Goal: Task Accomplishment & Management: Use online tool/utility

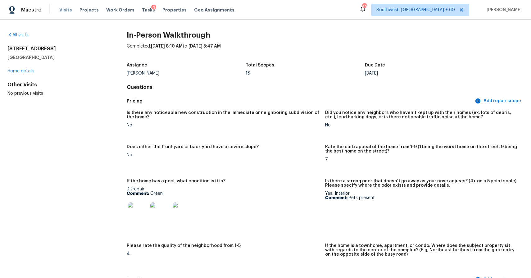
scroll to position [1369, 0]
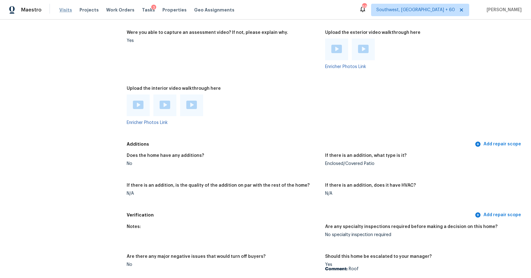
click at [62, 8] on span "Visits" at bounding box center [65, 10] width 13 height 6
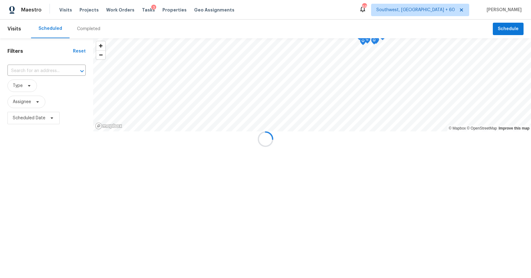
click at [81, 26] on div at bounding box center [265, 139] width 531 height 278
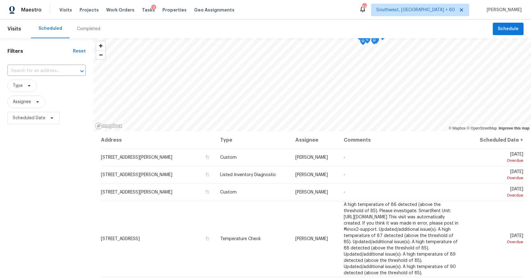
click at [109, 32] on div "Scheduled Completed" at bounding box center [261, 29] width 461 height 19
click at [94, 29] on div "Completed" at bounding box center [88, 29] width 23 height 6
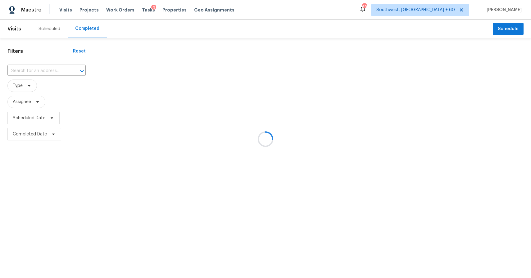
click at [41, 66] on div at bounding box center [265, 139] width 531 height 278
click at [46, 70] on div at bounding box center [265, 139] width 531 height 278
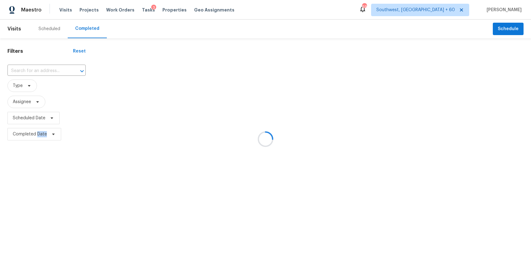
click at [46, 70] on div at bounding box center [265, 139] width 531 height 278
click at [42, 69] on div at bounding box center [265, 139] width 531 height 278
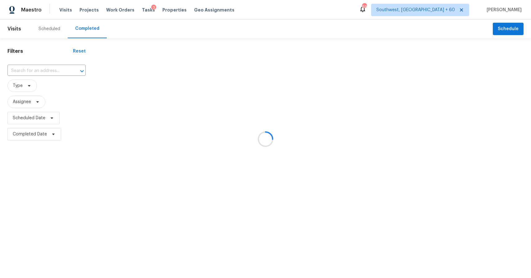
click at [42, 69] on div at bounding box center [265, 139] width 531 height 278
click at [40, 69] on div at bounding box center [265, 139] width 531 height 278
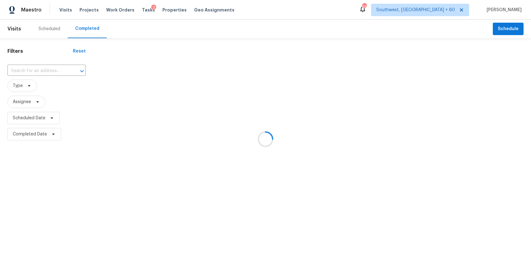
click at [40, 69] on div at bounding box center [265, 139] width 531 height 278
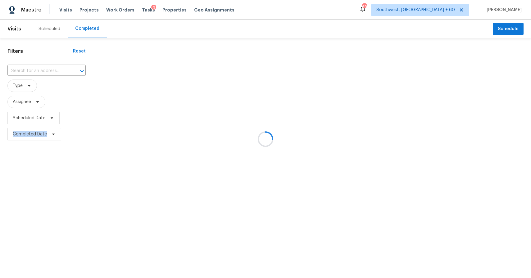
click at [40, 69] on div at bounding box center [265, 139] width 531 height 278
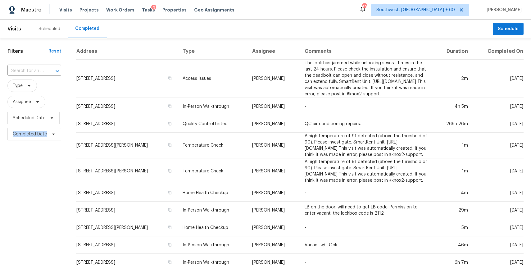
click at [40, 69] on input "text" at bounding box center [25, 71] width 36 height 10
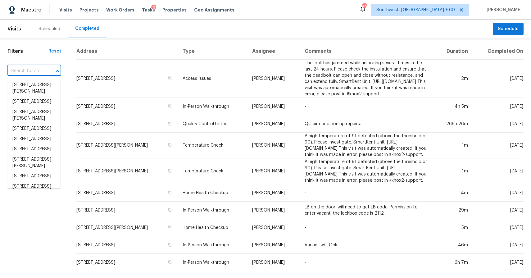
paste input "[STREET_ADDRESS][PERSON_NAME]"
type input "[STREET_ADDRESS][PERSON_NAME]"
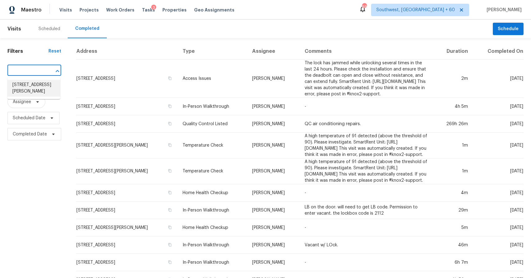
click at [43, 91] on li "[STREET_ADDRESS][PERSON_NAME]" at bounding box center [33, 88] width 53 height 17
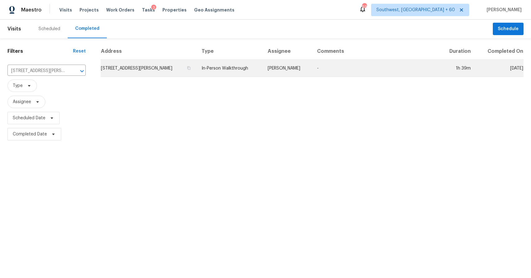
click at [254, 74] on td "In-Person Walkthrough" at bounding box center [229, 68] width 66 height 17
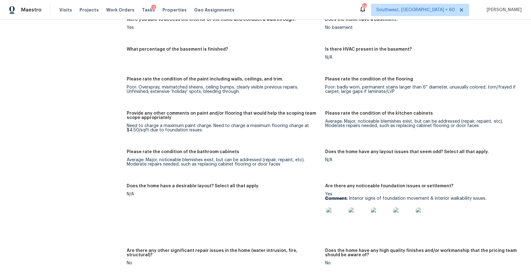
scroll to position [943, 0]
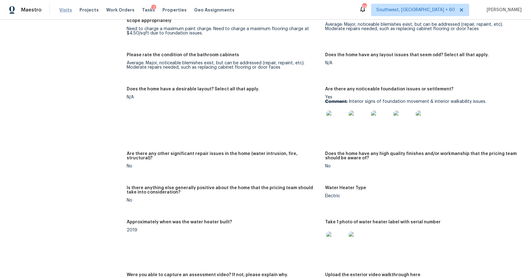
click at [63, 12] on span "Visits" at bounding box center [65, 10] width 13 height 6
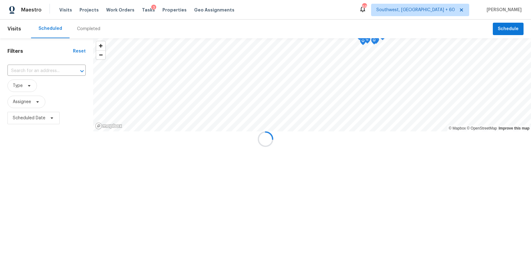
click at [85, 28] on div at bounding box center [265, 139] width 531 height 278
click at [85, 28] on div "Completed" at bounding box center [88, 29] width 23 height 6
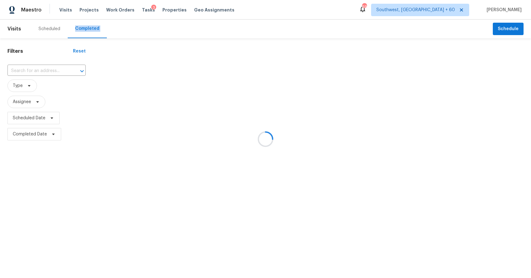
click at [85, 28] on div at bounding box center [265, 139] width 531 height 278
click at [28, 73] on div at bounding box center [265, 139] width 531 height 278
click at [33, 68] on div at bounding box center [265, 139] width 531 height 278
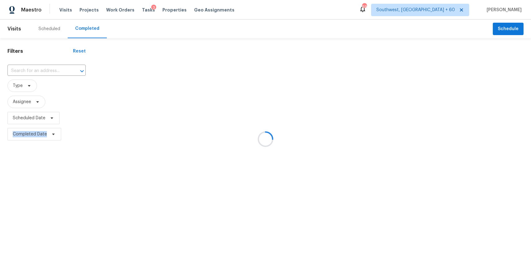
click at [33, 68] on div at bounding box center [265, 139] width 531 height 278
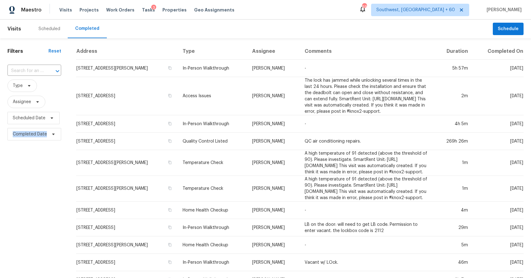
click at [33, 68] on input "text" at bounding box center [25, 71] width 36 height 10
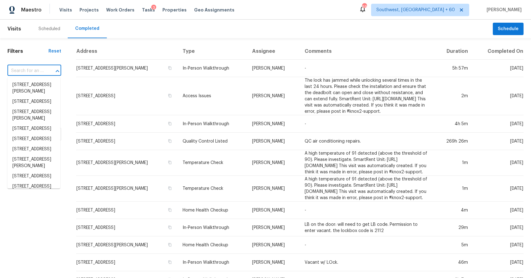
paste input "[STREET_ADDRESS][PERSON_NAME]"
type input "[STREET_ADDRESS][PERSON_NAME]"
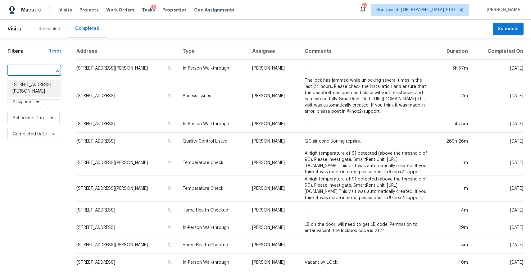
click at [32, 84] on li "[STREET_ADDRESS][PERSON_NAME]" at bounding box center [33, 88] width 53 height 17
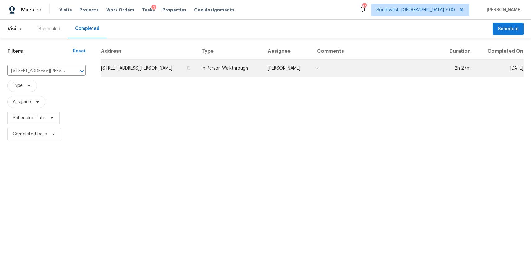
click at [259, 71] on td "In-Person Walkthrough" at bounding box center [229, 68] width 66 height 17
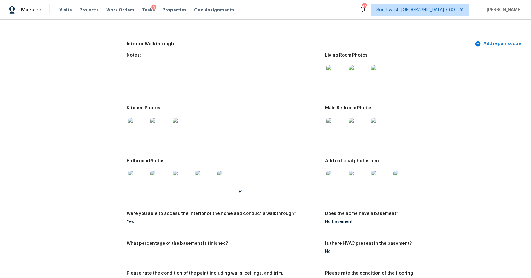
scroll to position [434, 0]
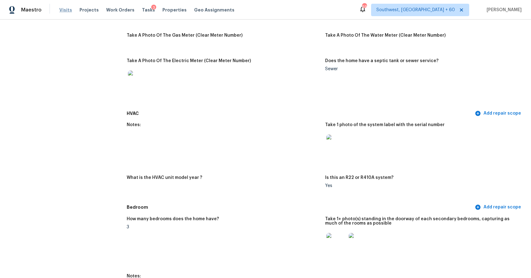
click at [65, 7] on span "Visits" at bounding box center [65, 10] width 13 height 6
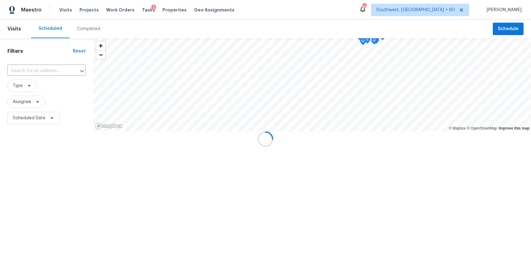
click at [88, 27] on div at bounding box center [265, 139] width 531 height 278
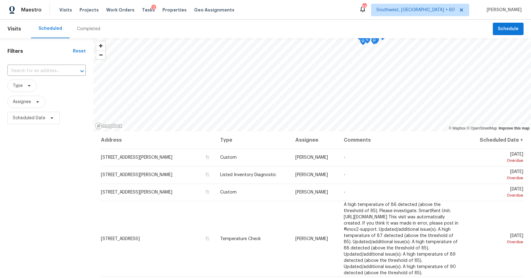
click at [88, 27] on div "Completed" at bounding box center [88, 29] width 23 height 6
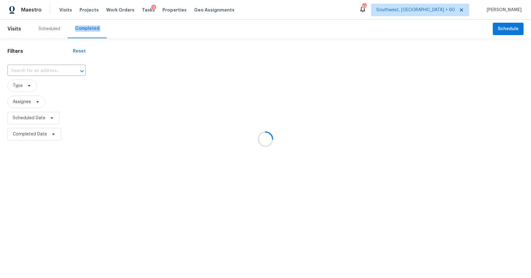
click at [88, 27] on div at bounding box center [265, 139] width 531 height 278
click at [41, 72] on div at bounding box center [265, 139] width 531 height 278
click at [40, 69] on div at bounding box center [265, 139] width 531 height 278
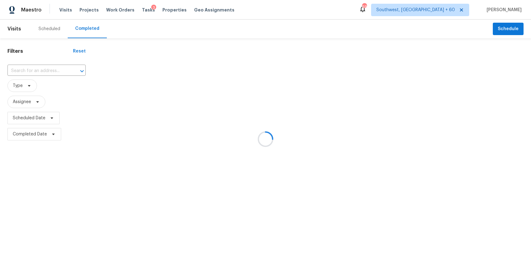
click at [40, 69] on div at bounding box center [265, 139] width 531 height 278
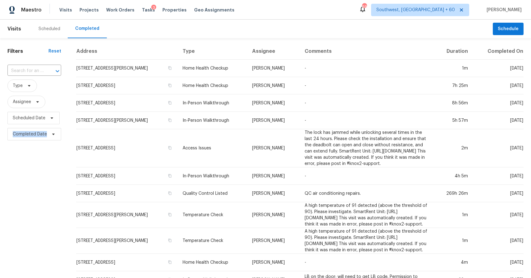
click at [40, 69] on input "text" at bounding box center [25, 71] width 36 height 10
paste input "[STREET_ADDRESS]"
type input "[STREET_ADDRESS]"
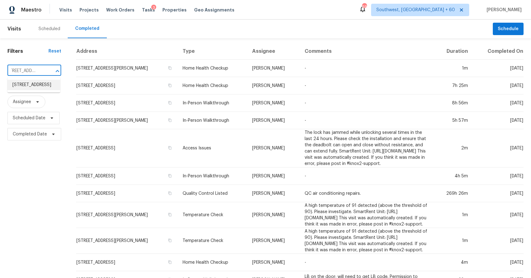
click at [36, 85] on li "[STREET_ADDRESS]" at bounding box center [33, 85] width 53 height 10
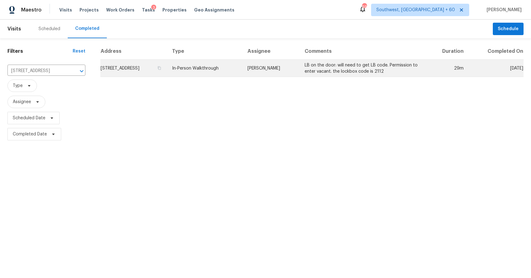
click at [221, 60] on td "In-Person Walkthrough" at bounding box center [205, 68] width 76 height 17
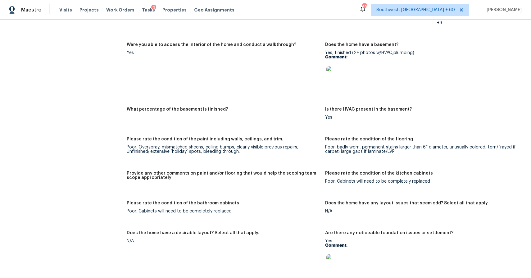
scroll to position [1049, 0]
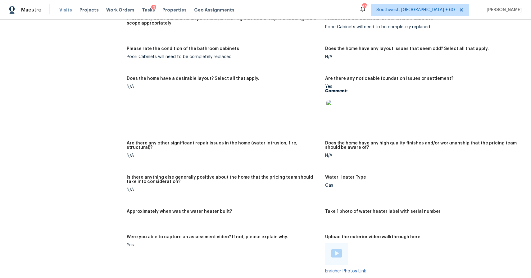
click at [65, 10] on span "Visits" at bounding box center [65, 10] width 13 height 6
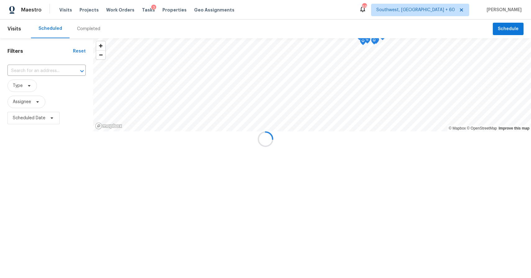
click at [84, 23] on div at bounding box center [265, 139] width 531 height 278
click at [88, 25] on div "Completed" at bounding box center [89, 29] width 38 height 19
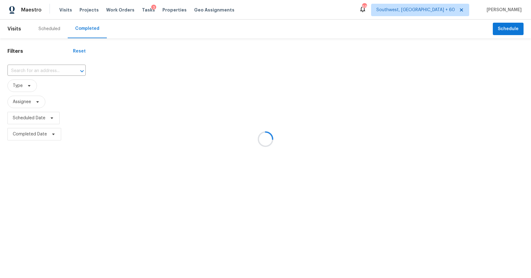
click at [88, 25] on div at bounding box center [265, 139] width 531 height 278
click at [57, 71] on div at bounding box center [265, 139] width 531 height 278
click at [48, 70] on div at bounding box center [265, 139] width 531 height 278
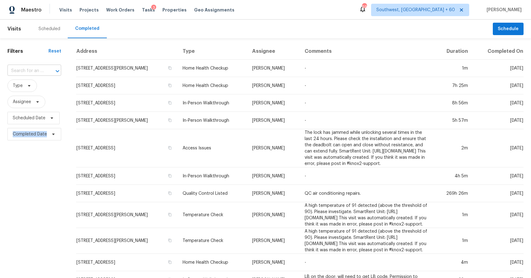
click at [45, 69] on div at bounding box center [53, 71] width 16 height 9
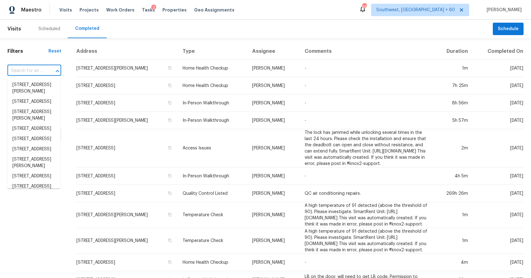
click at [45, 69] on div at bounding box center [53, 71] width 16 height 9
paste input "[STREET_ADDRESS][PERSON_NAME]"
type input "[STREET_ADDRESS][PERSON_NAME]"
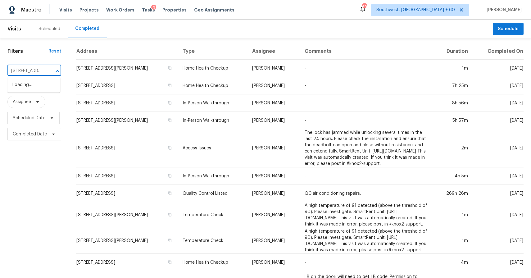
scroll to position [0, 47]
click at [26, 85] on li "[STREET_ADDRESS][PERSON_NAME]" at bounding box center [33, 88] width 53 height 17
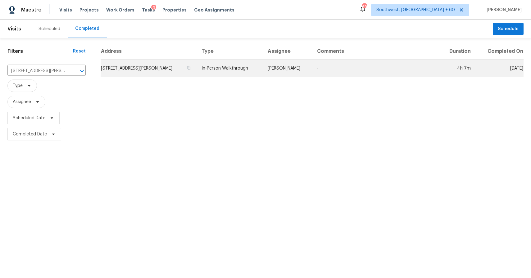
click at [293, 70] on td "[PERSON_NAME]" at bounding box center [288, 68] width 50 height 17
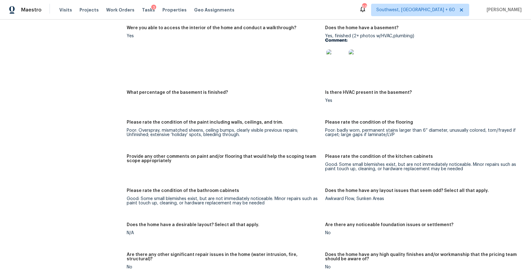
scroll to position [1063, 0]
click at [70, 8] on div "Visits Projects Work Orders Tasks 3 Properties Geo Assignments" at bounding box center [150, 10] width 182 height 12
click at [64, 9] on span "Visits" at bounding box center [65, 10] width 13 height 6
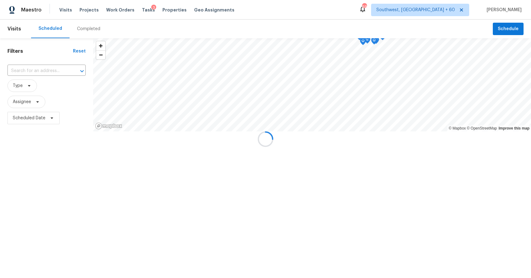
click at [78, 24] on div at bounding box center [265, 139] width 531 height 278
click at [87, 27] on div "Completed" at bounding box center [88, 29] width 23 height 6
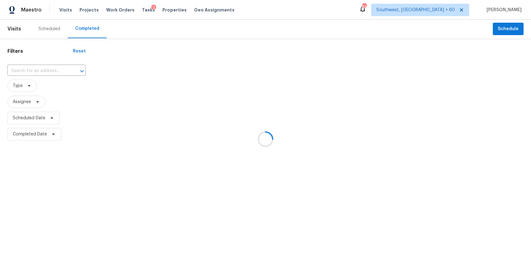
click at [87, 27] on div at bounding box center [265, 139] width 531 height 278
click at [43, 66] on div at bounding box center [265, 139] width 531 height 278
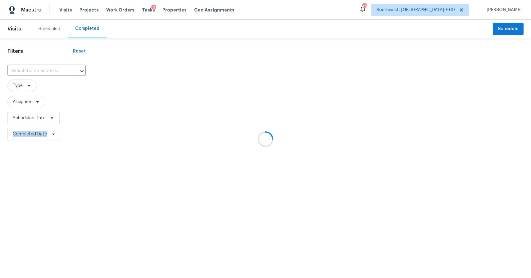
click at [43, 66] on div at bounding box center [265, 139] width 531 height 278
click at [42, 70] on input "text" at bounding box center [37, 71] width 61 height 10
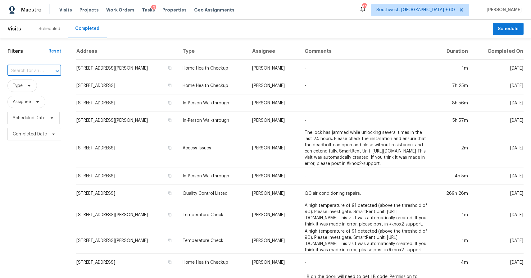
click at [42, 70] on input "text" at bounding box center [25, 71] width 36 height 10
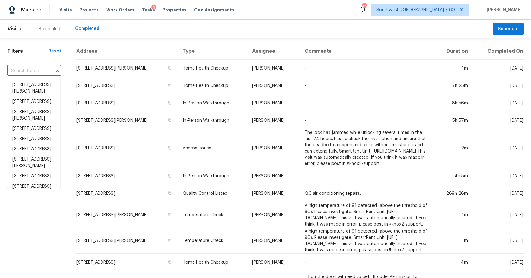
paste input "[STREET_ADDRESS]"
type input "[STREET_ADDRESS]"
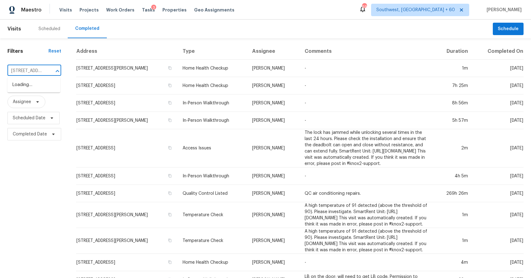
scroll to position [0, 34]
click at [29, 89] on li "[STREET_ADDRESS]" at bounding box center [33, 85] width 53 height 10
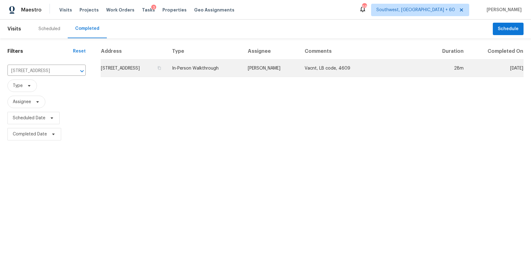
click at [266, 60] on td "[PERSON_NAME]" at bounding box center [271, 68] width 57 height 17
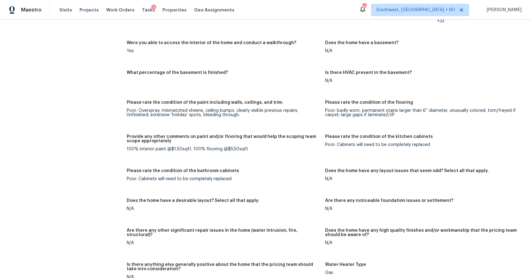
scroll to position [855, 0]
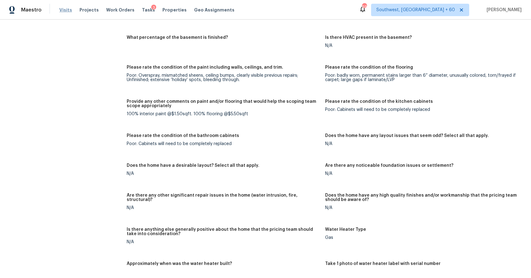
click at [65, 11] on span "Visits" at bounding box center [65, 10] width 13 height 6
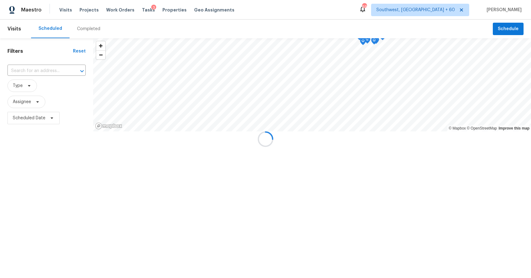
click at [82, 25] on div at bounding box center [265, 139] width 531 height 278
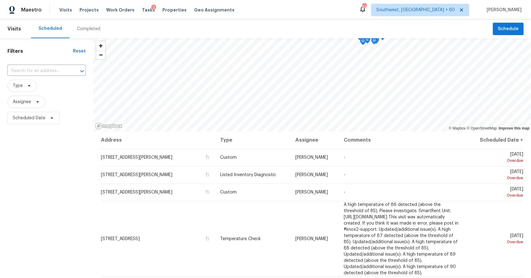
click at [100, 29] on div "Completed" at bounding box center [89, 29] width 38 height 19
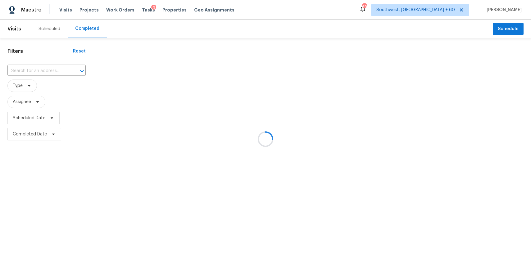
click at [46, 70] on div at bounding box center [265, 139] width 531 height 278
click at [43, 69] on div at bounding box center [265, 139] width 531 height 278
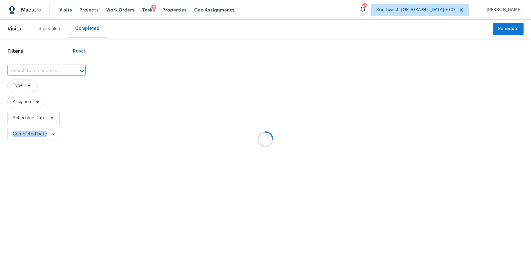
click at [43, 69] on div "​" at bounding box center [46, 71] width 78 height 10
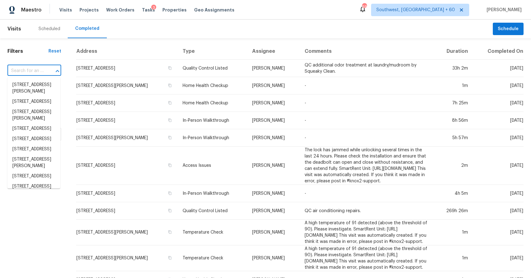
click at [43, 69] on div "​" at bounding box center [34, 71] width 54 height 10
paste input "[STREET_ADDRESS]"
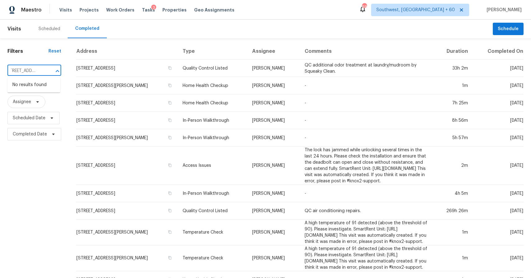
type input "[STREET_ADDRESS]"
click at [42, 71] on input "text" at bounding box center [25, 71] width 36 height 10
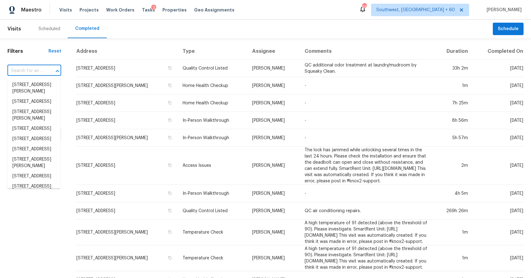
paste input "[STREET_ADDRESS]"
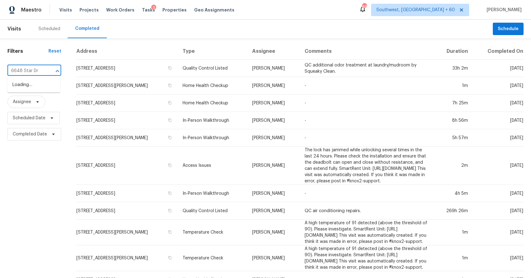
type input "6648 Star Dr"
click at [39, 90] on li "[STREET_ADDRESS]" at bounding box center [33, 85] width 53 height 10
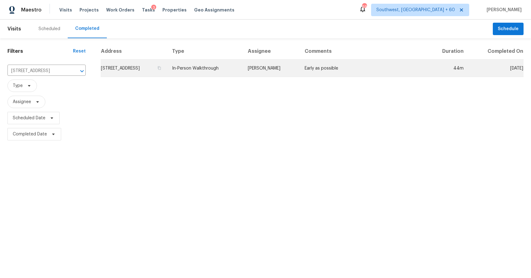
click at [338, 63] on td "Early as possible" at bounding box center [362, 68] width 127 height 17
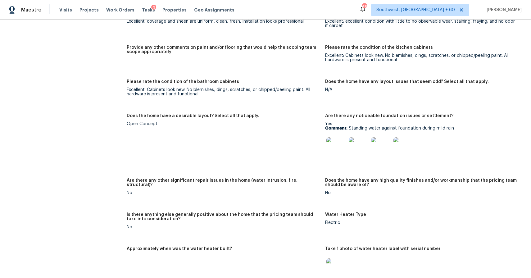
scroll to position [916, 0]
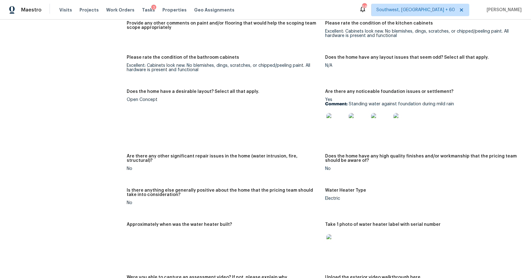
click at [335, 119] on img at bounding box center [336, 123] width 20 height 20
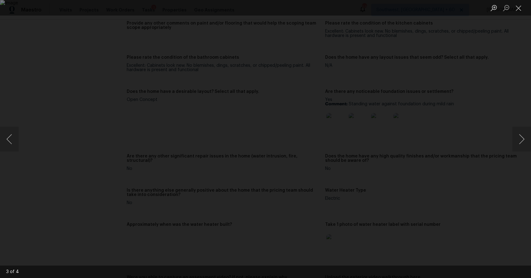
click at [492, 58] on div "Lightbox" at bounding box center [265, 139] width 531 height 278
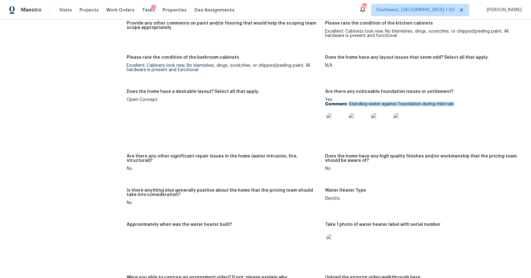
drag, startPoint x: 348, startPoint y: 104, endPoint x: 453, endPoint y: 105, distance: 105.5
click at [453, 105] on p "Comment: Standing water against foundation during mild rain" at bounding box center [421, 104] width 193 height 4
copy p "Standing water against foundation during mild rain"
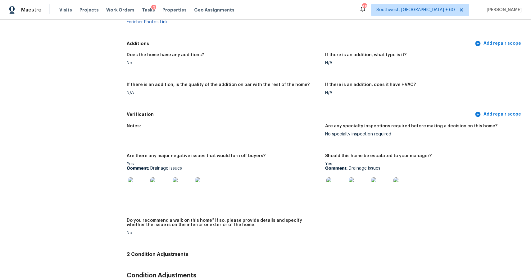
scroll to position [1313, 0]
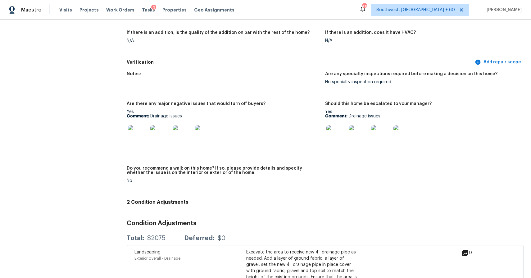
click at [55, 10] on div "Maestro Visits Projects Work Orders Tasks 3 Properties Geo Assignments" at bounding box center [121, 10] width 242 height 12
click at [65, 9] on span "Visits" at bounding box center [65, 10] width 13 height 6
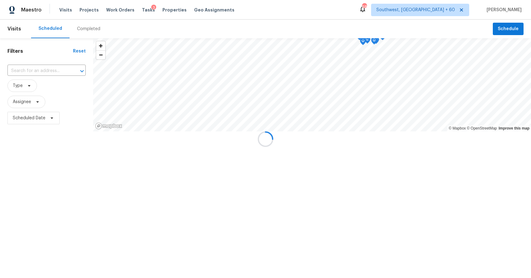
click at [81, 28] on div at bounding box center [265, 139] width 531 height 278
click at [81, 28] on div "Completed" at bounding box center [88, 29] width 23 height 6
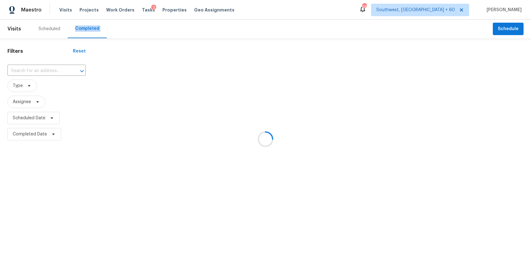
click at [36, 71] on div at bounding box center [265, 139] width 531 height 278
click at [36, 71] on input "text" at bounding box center [37, 71] width 61 height 10
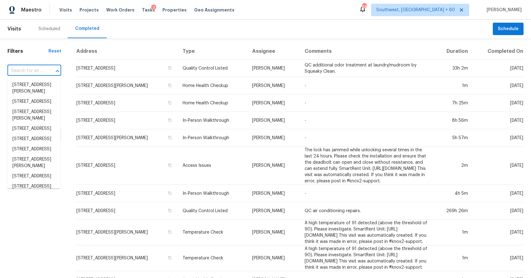
paste input "[STREET_ADDRESS][PERSON_NAME]"
type input "[STREET_ADDRESS][PERSON_NAME]"
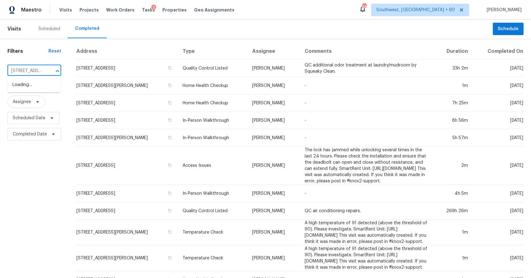
scroll to position [0, 34]
click at [55, 87] on li "[STREET_ADDRESS][PERSON_NAME]" at bounding box center [33, 88] width 53 height 17
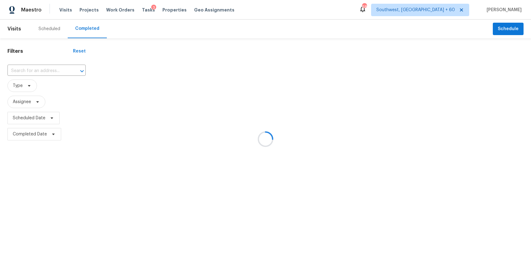
type input "[STREET_ADDRESS][PERSON_NAME]"
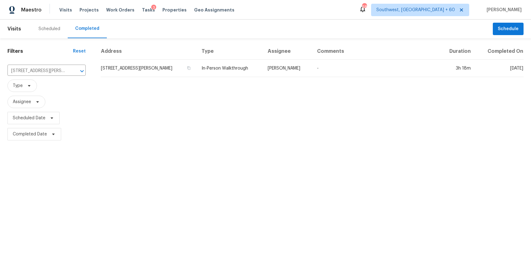
click at [238, 80] on div "Address Type Assignee Comments Duration Completed On [STREET_ADDRESS][PERSON_NA…" at bounding box center [312, 92] width 438 height 99
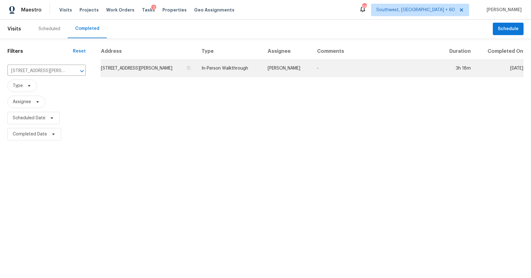
click at [274, 70] on td "[PERSON_NAME]" at bounding box center [288, 68] width 50 height 17
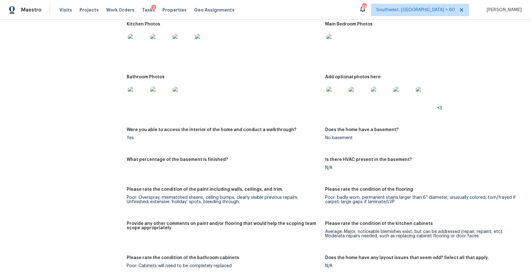
scroll to position [877, 0]
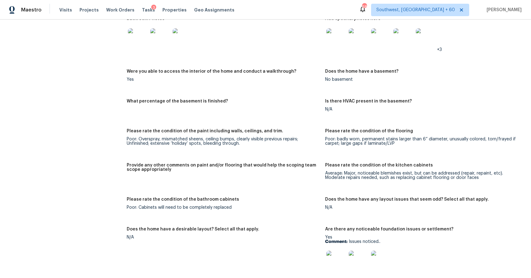
click at [60, 14] on div "Visits Projects Work Orders Tasks 3 Properties Geo Assignments" at bounding box center [150, 10] width 182 height 12
click at [63, 10] on span "Visits" at bounding box center [65, 10] width 13 height 6
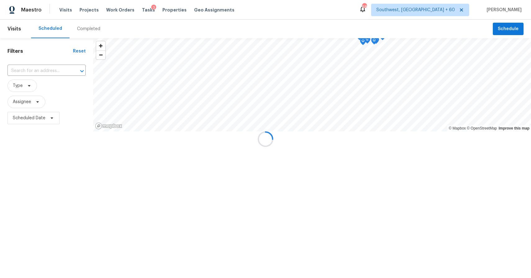
click at [88, 32] on div at bounding box center [265, 139] width 531 height 278
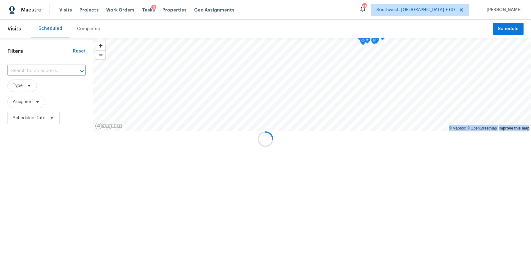
click at [81, 31] on div "Completed" at bounding box center [88, 29] width 23 height 6
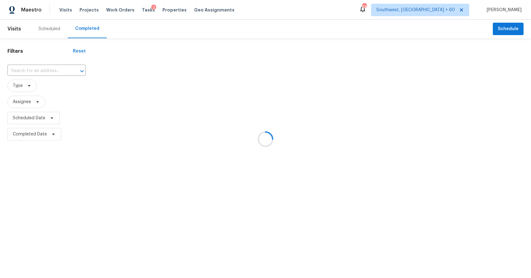
click at [47, 70] on div at bounding box center [265, 139] width 531 height 278
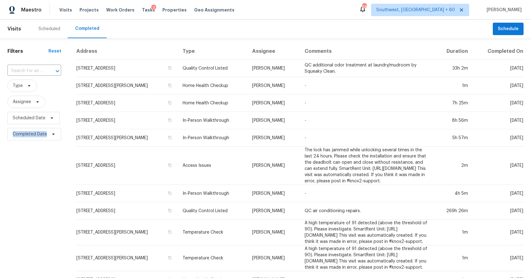
click at [47, 70] on div at bounding box center [53, 71] width 16 height 9
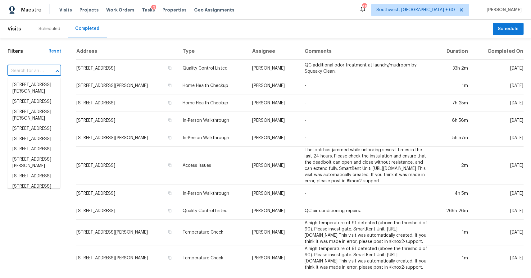
paste input "[STREET_ADDRESS]"
type input "[STREET_ADDRESS]"
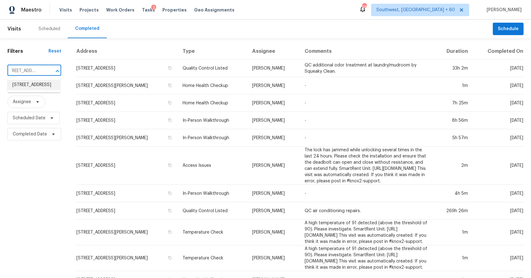
click at [32, 85] on li "[STREET_ADDRESS]" at bounding box center [33, 85] width 53 height 10
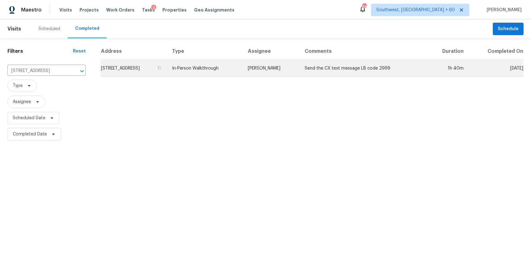
click at [167, 64] on td "[STREET_ADDRESS]" at bounding box center [134, 68] width 66 height 17
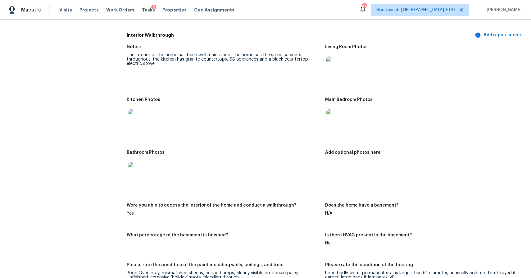
scroll to position [708, 0]
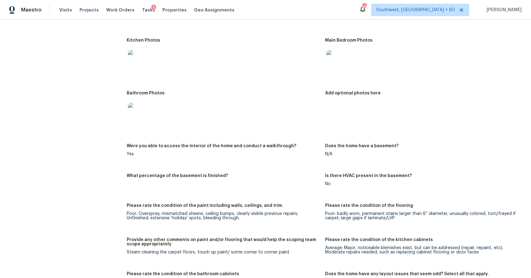
click at [55, 10] on div "Maestro Visits Projects Work Orders Tasks 3 Properties Geo Assignments" at bounding box center [121, 10] width 242 height 12
click at [66, 8] on span "Visits" at bounding box center [65, 10] width 13 height 6
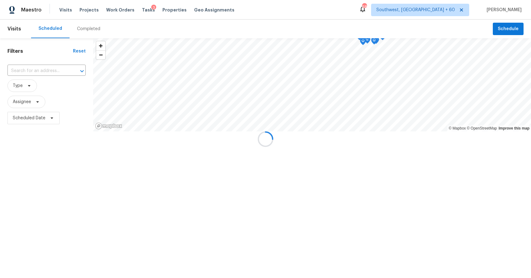
click at [88, 31] on div at bounding box center [265, 139] width 531 height 278
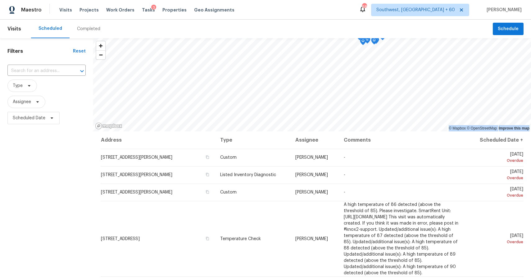
click at [88, 31] on div "Completed" at bounding box center [88, 29] width 23 height 6
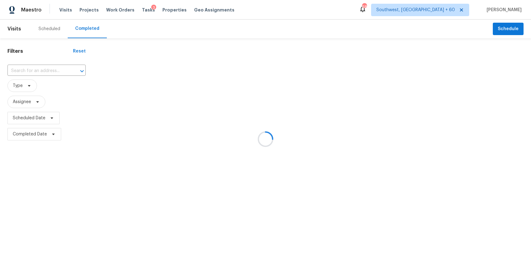
click at [39, 69] on div at bounding box center [265, 139] width 531 height 278
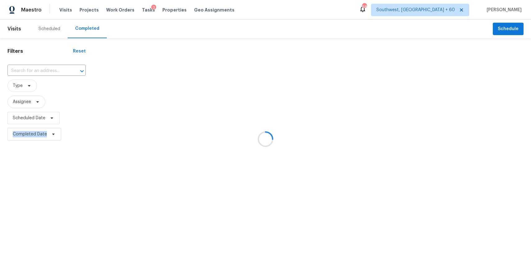
click at [39, 69] on div at bounding box center [265, 139] width 531 height 278
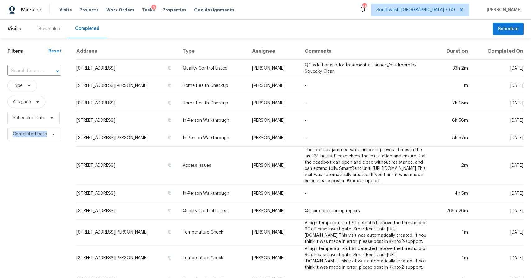
click at [39, 69] on input "text" at bounding box center [25, 71] width 36 height 10
paste input "[STREET_ADDRESS]"
type input "[STREET_ADDRESS]"
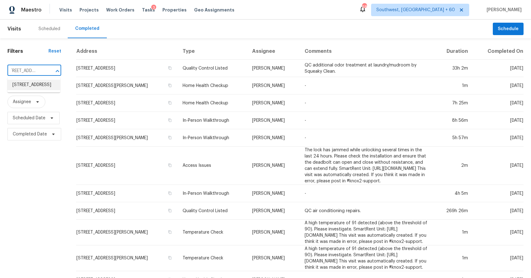
click at [37, 88] on li "[STREET_ADDRESS]" at bounding box center [33, 85] width 53 height 10
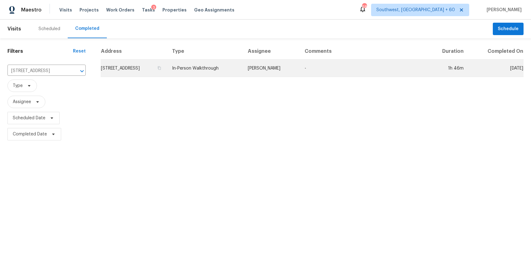
click at [234, 65] on td "In-Person Walkthrough" at bounding box center [205, 68] width 76 height 17
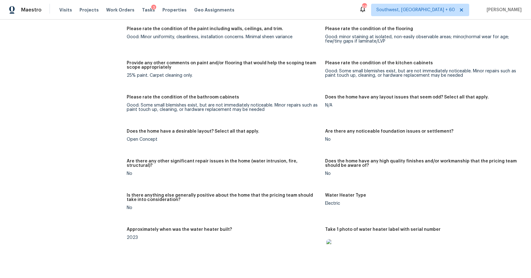
scroll to position [1125, 0]
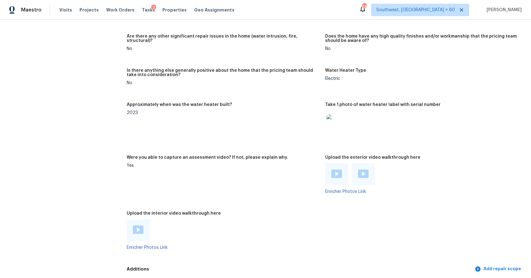
click at [62, 5] on div "Visits Projects Work Orders Tasks 3 Properties Geo Assignments" at bounding box center [150, 10] width 182 height 12
click at [65, 8] on span "Visits" at bounding box center [65, 10] width 13 height 6
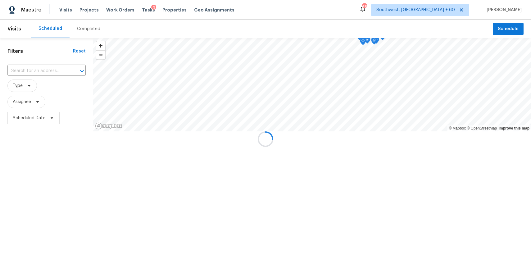
click at [84, 24] on div at bounding box center [265, 139] width 531 height 278
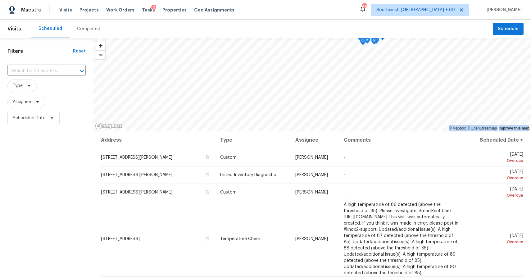
click at [87, 35] on div "Completed" at bounding box center [89, 29] width 38 height 19
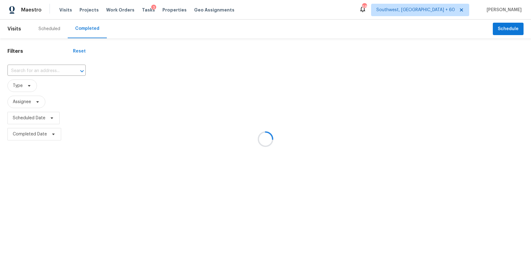
click at [52, 65] on div at bounding box center [265, 139] width 531 height 278
click at [52, 71] on div at bounding box center [265, 139] width 531 height 278
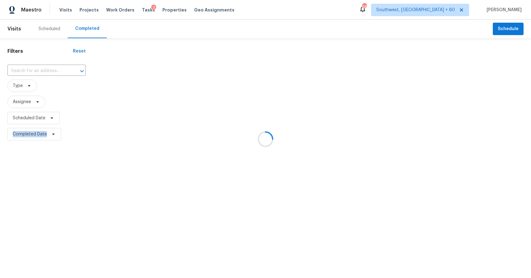
click at [52, 71] on div at bounding box center [265, 139] width 531 height 278
click at [78, 71] on button "Open" at bounding box center [82, 71] width 9 height 9
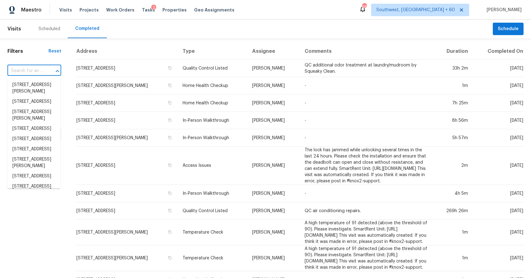
click at [53, 71] on button "Close" at bounding box center [57, 71] width 9 height 9
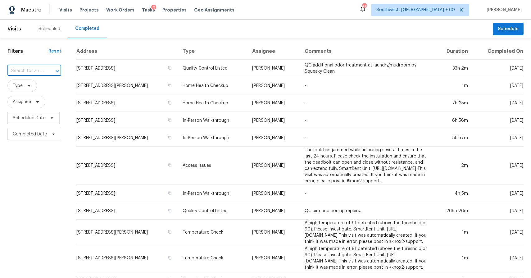
click at [53, 71] on button "Open" at bounding box center [57, 71] width 9 height 9
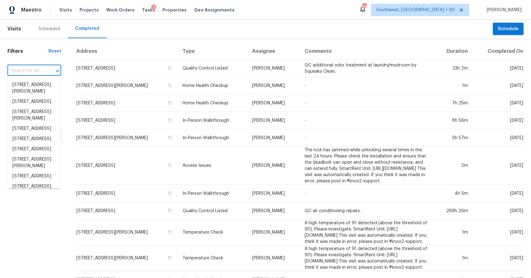
paste input "[STREET_ADDRESS]"
type input "[STREET_ADDRESS]"
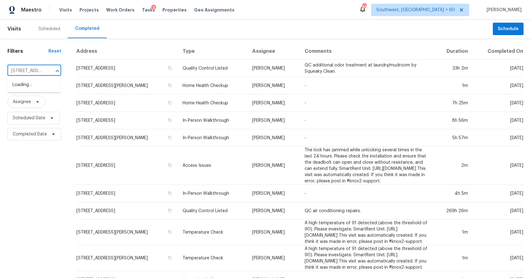
scroll to position [0, 61]
click at [27, 90] on li "[STREET_ADDRESS]" at bounding box center [33, 85] width 53 height 10
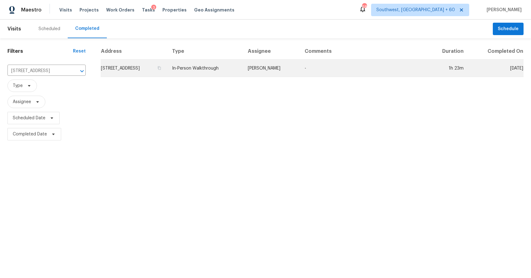
click at [299, 68] on td "[PERSON_NAME]" at bounding box center [271, 68] width 57 height 17
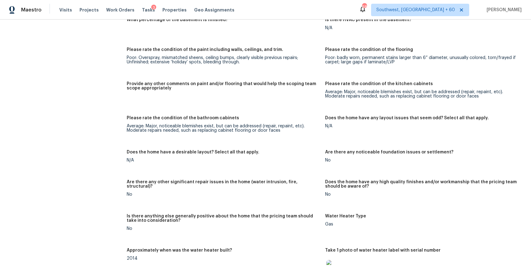
scroll to position [1127, 0]
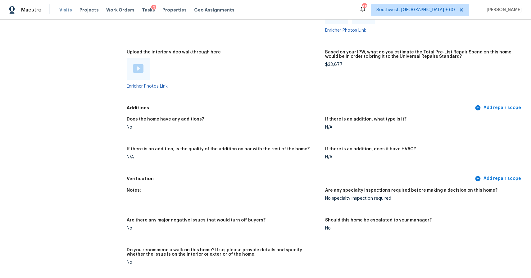
click at [68, 10] on span "Visits" at bounding box center [65, 10] width 13 height 6
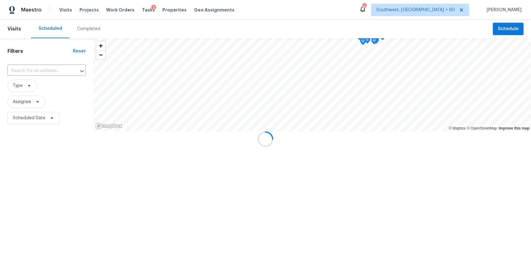
click at [93, 30] on div at bounding box center [265, 139] width 531 height 278
click at [93, 30] on div "Completed" at bounding box center [88, 29] width 23 height 6
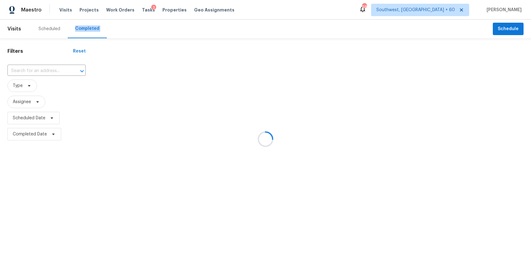
click at [47, 71] on div at bounding box center [265, 139] width 531 height 278
click at [45, 70] on div at bounding box center [265, 139] width 531 height 278
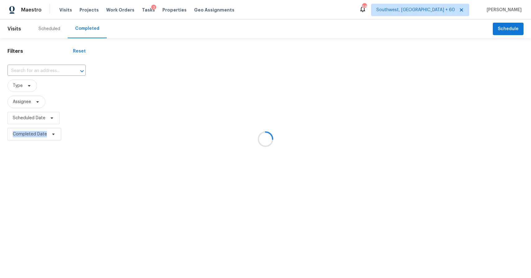
click at [70, 70] on div at bounding box center [78, 71] width 16 height 9
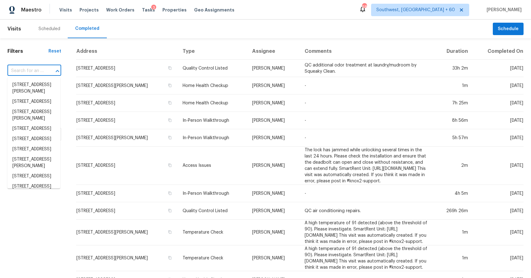
click at [45, 70] on div at bounding box center [53, 71] width 16 height 9
paste input "[STREET_ADDRESS]"
type input "[STREET_ADDRESS]"
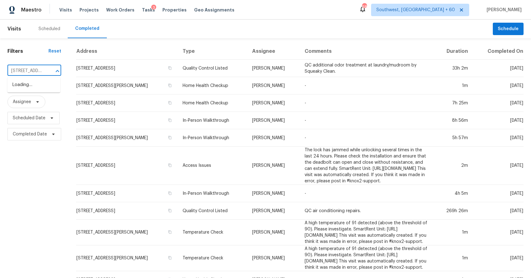
scroll to position [0, 45]
click at [32, 83] on li "[STREET_ADDRESS]" at bounding box center [33, 85] width 53 height 10
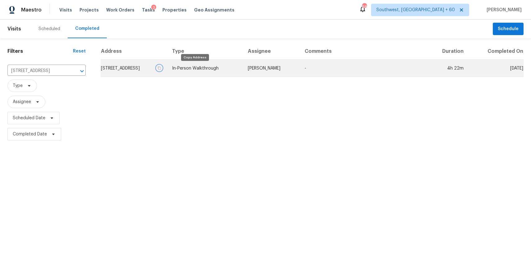
click at [162, 70] on button "button" at bounding box center [159, 68] width 6 height 6
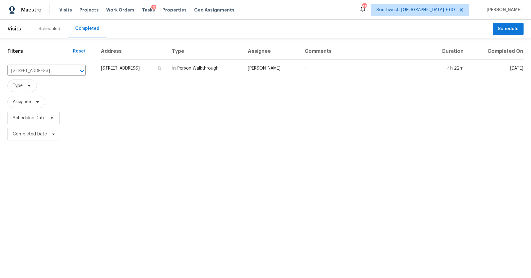
click at [230, 77] on div "Address Type Assignee Comments Duration Completed On [STREET_ADDRESS] In-Person…" at bounding box center [312, 92] width 438 height 99
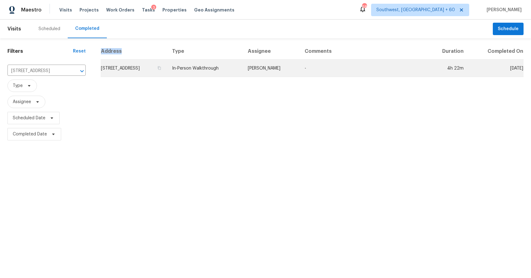
click at [243, 69] on td "In-Person Walkthrough" at bounding box center [205, 68] width 76 height 17
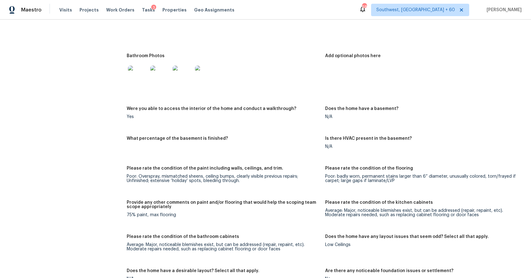
scroll to position [855, 0]
click at [59, 5] on div "Visits Projects Work Orders Tasks 3 Properties Geo Assignments" at bounding box center [150, 10] width 182 height 12
click at [65, 8] on span "Visits" at bounding box center [65, 10] width 13 height 6
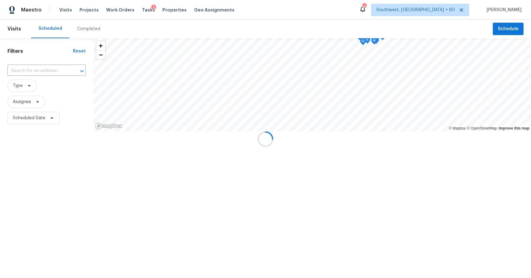
click at [85, 28] on div at bounding box center [265, 139] width 531 height 278
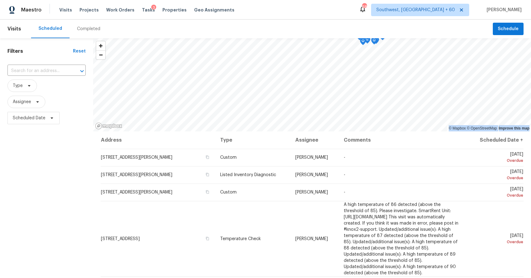
click at [85, 28] on div "Completed" at bounding box center [88, 29] width 23 height 6
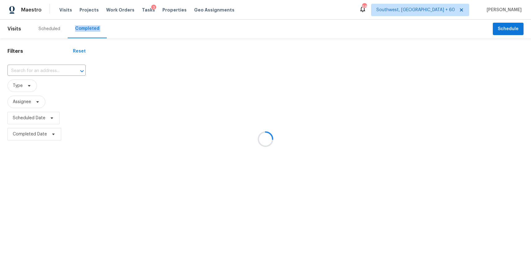
click at [85, 28] on div at bounding box center [265, 139] width 531 height 278
click at [45, 67] on div at bounding box center [265, 139] width 531 height 278
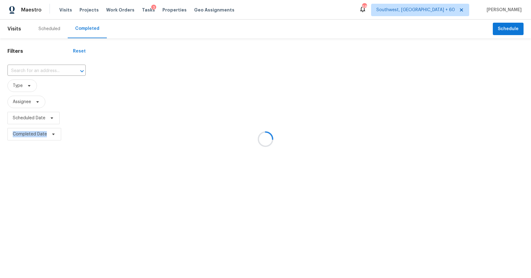
click at [45, 67] on div at bounding box center [265, 139] width 531 height 278
click at [70, 67] on div at bounding box center [78, 71] width 16 height 9
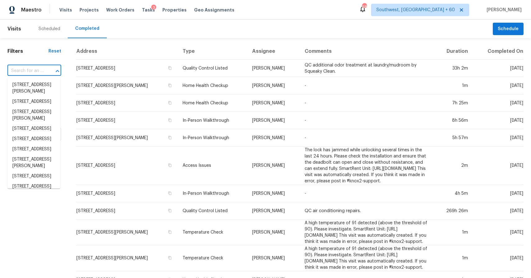
click at [45, 67] on div at bounding box center [53, 71] width 16 height 9
paste input "[STREET_ADDRESS]"
type input "[STREET_ADDRESS]"
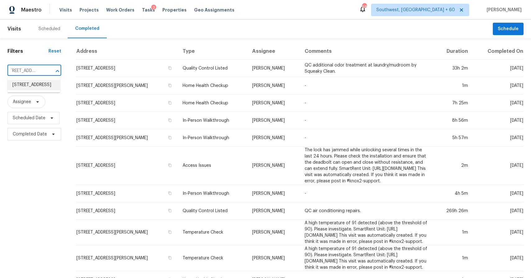
click at [42, 86] on li "[STREET_ADDRESS]" at bounding box center [33, 85] width 53 height 10
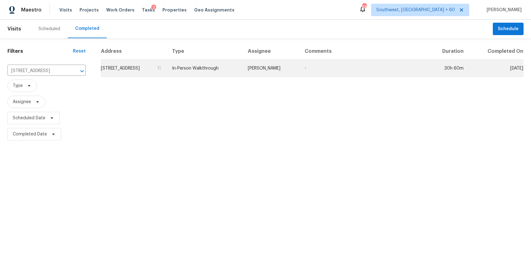
click at [243, 70] on td "In-Person Walkthrough" at bounding box center [205, 68] width 76 height 17
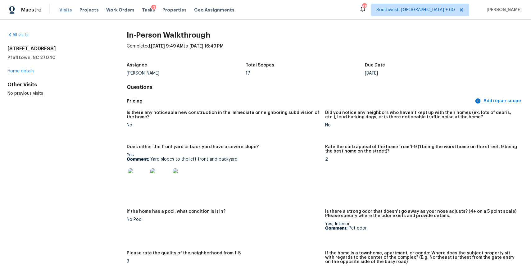
click at [69, 9] on span "Visits" at bounding box center [65, 10] width 13 height 6
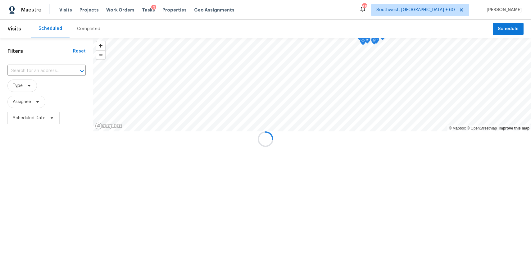
click at [89, 29] on div at bounding box center [265, 139] width 531 height 278
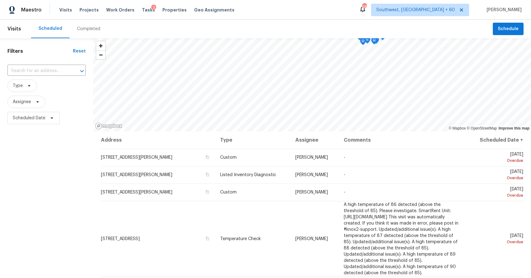
click at [89, 29] on div "Completed" at bounding box center [88, 29] width 23 height 6
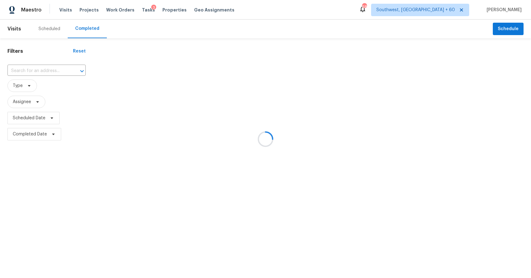
click at [52, 69] on div at bounding box center [265, 139] width 531 height 278
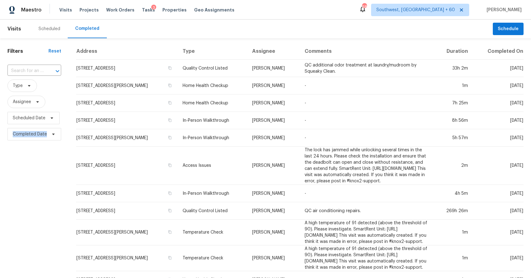
click at [52, 69] on div at bounding box center [53, 71] width 16 height 9
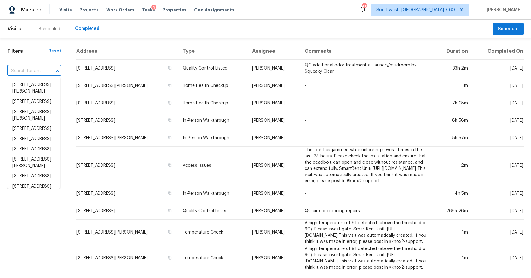
click at [52, 69] on div at bounding box center [53, 71] width 16 height 9
paste input "[STREET_ADDRESS]"
type input "[STREET_ADDRESS]"
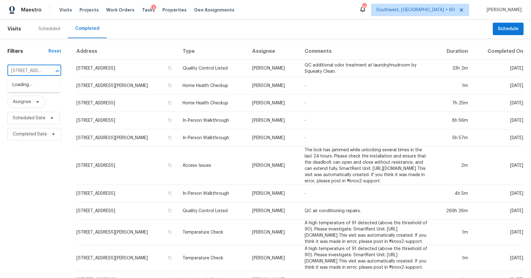
scroll to position [0, 53]
click at [46, 86] on li "[STREET_ADDRESS]" at bounding box center [33, 85] width 53 height 10
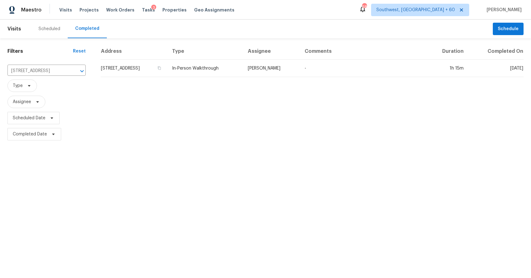
click at [243, 71] on td "In-Person Walkthrough" at bounding box center [205, 68] width 76 height 17
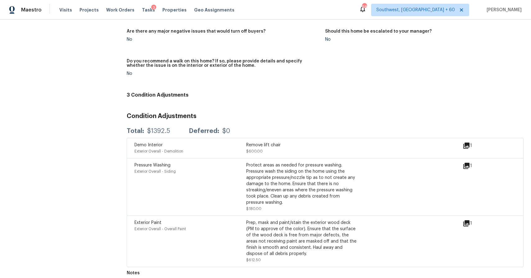
scroll to position [1481, 0]
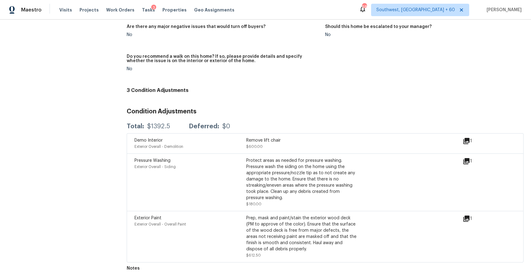
click at [63, 5] on div "Visits Projects Work Orders Tasks 3 Properties Geo Assignments" at bounding box center [150, 10] width 182 height 12
click at [66, 13] on div "Visits Projects Work Orders Tasks 3 Properties Geo Assignments" at bounding box center [150, 10] width 182 height 12
click at [66, 11] on span "Visits" at bounding box center [65, 10] width 13 height 6
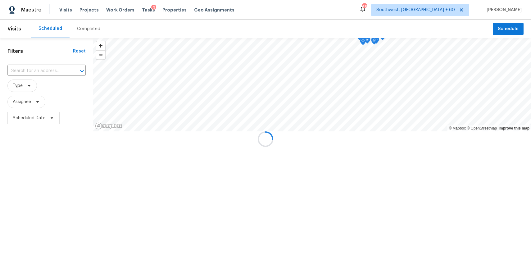
click at [86, 22] on div at bounding box center [265, 139] width 531 height 278
click at [87, 25] on div at bounding box center [265, 139] width 531 height 278
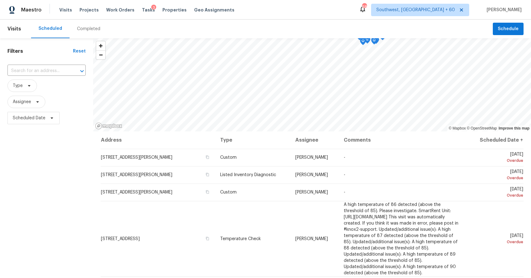
click at [89, 25] on div "Completed" at bounding box center [89, 29] width 38 height 19
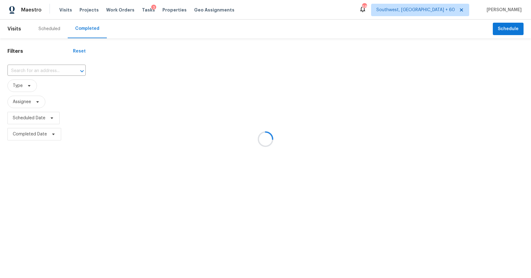
click at [44, 72] on div at bounding box center [265, 139] width 531 height 278
click at [41, 71] on div at bounding box center [265, 139] width 531 height 278
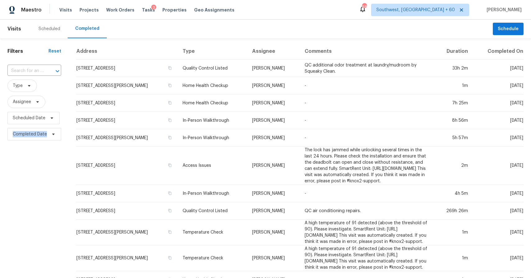
click at [41, 71] on input "text" at bounding box center [25, 71] width 36 height 10
paste input "[STREET_ADDRESS][PERSON_NAME]"
type input "[STREET_ADDRESS][PERSON_NAME]"
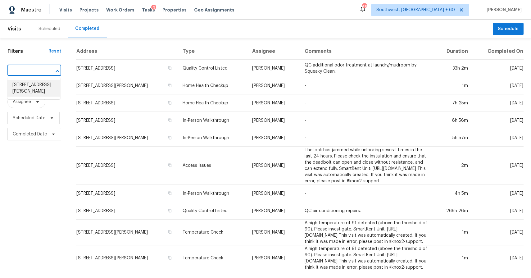
click at [34, 88] on li "[STREET_ADDRESS][PERSON_NAME]" at bounding box center [33, 88] width 53 height 17
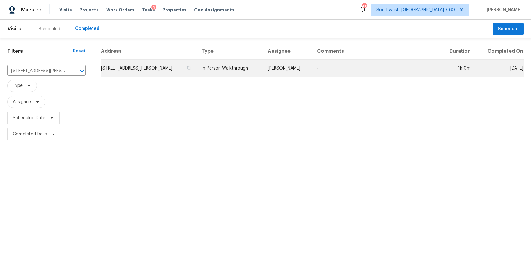
click at [227, 70] on td "In-Person Walkthrough" at bounding box center [229, 68] width 66 height 17
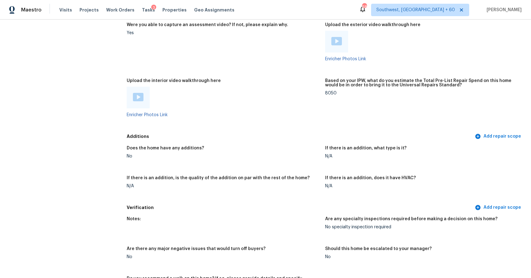
scroll to position [1255, 0]
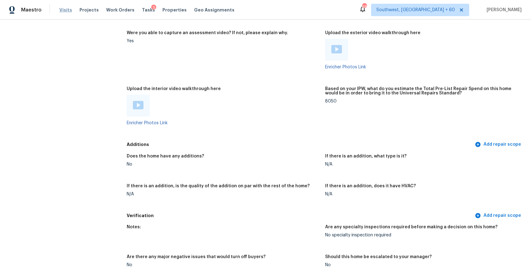
click at [65, 9] on span "Visits" at bounding box center [65, 10] width 13 height 6
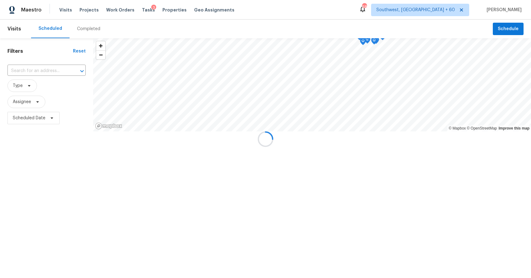
click at [88, 27] on div at bounding box center [265, 139] width 531 height 278
click at [88, 27] on div "Completed" at bounding box center [88, 29] width 23 height 6
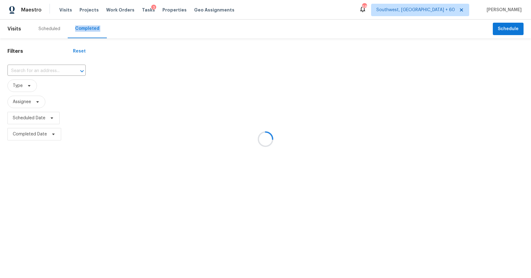
click at [44, 67] on div at bounding box center [265, 139] width 531 height 278
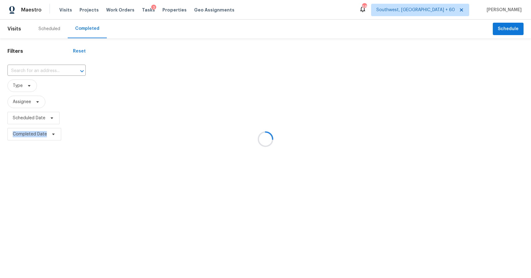
click at [44, 67] on div at bounding box center [265, 139] width 531 height 278
click at [70, 67] on div at bounding box center [78, 71] width 16 height 9
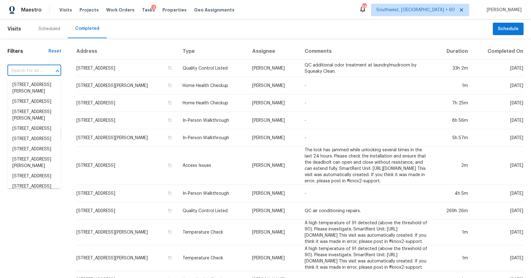
click at [45, 67] on div at bounding box center [53, 71] width 16 height 9
paste input "[STREET_ADDRESS]"
type input "[STREET_ADDRESS]"
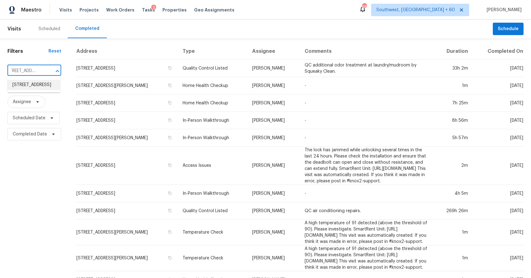
click at [37, 85] on li "[STREET_ADDRESS]" at bounding box center [33, 85] width 53 height 10
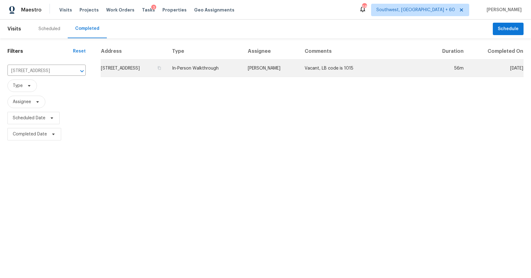
click at [243, 70] on td "In-Person Walkthrough" at bounding box center [205, 68] width 76 height 17
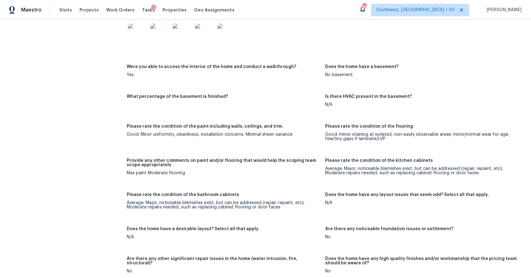
scroll to position [835, 0]
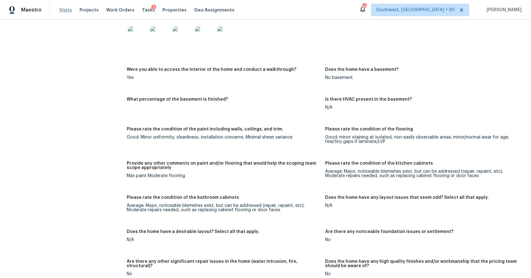
click at [64, 8] on span "Visits" at bounding box center [65, 10] width 13 height 6
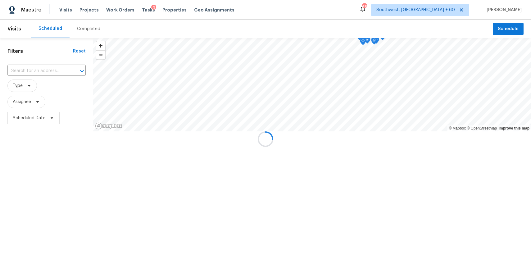
click at [85, 25] on div at bounding box center [265, 139] width 531 height 278
click at [85, 26] on div "Completed" at bounding box center [88, 29] width 23 height 6
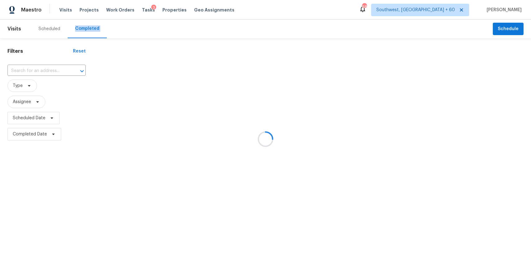
click at [43, 68] on div at bounding box center [265, 139] width 531 height 278
click at [43, 68] on input "text" at bounding box center [37, 71] width 61 height 10
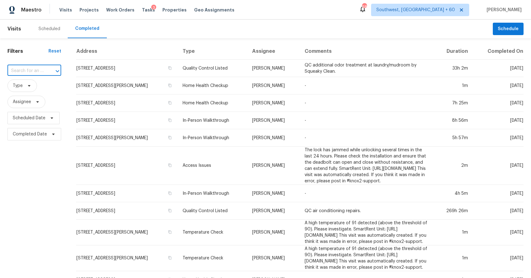
click at [43, 68] on input "text" at bounding box center [25, 71] width 36 height 10
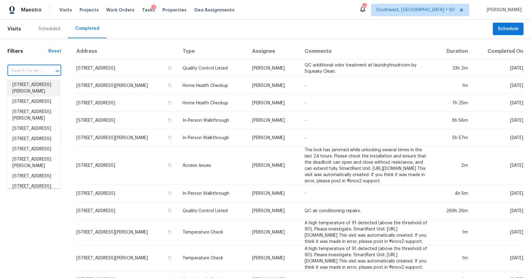
paste input "[STREET_ADDRESS][PERSON_NAME]"
type input "[STREET_ADDRESS][PERSON_NAME]"
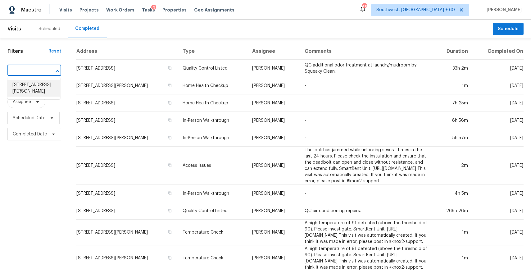
click at [31, 89] on li "[STREET_ADDRESS][PERSON_NAME]" at bounding box center [33, 88] width 53 height 17
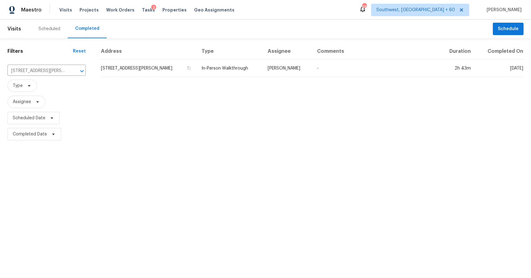
click at [211, 77] on div "Address Type Assignee Comments Duration Completed On [STREET_ADDRESS][PERSON_NA…" at bounding box center [312, 92] width 438 height 99
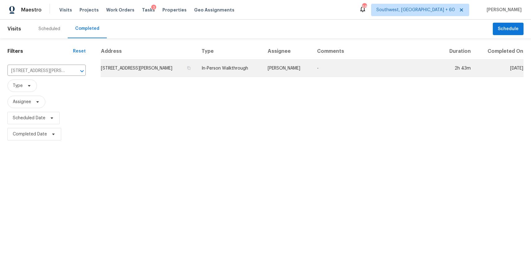
click at [232, 72] on td "In-Person Walkthrough" at bounding box center [229, 68] width 66 height 17
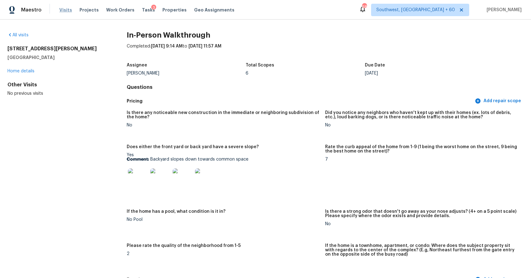
click at [65, 11] on span "Visits" at bounding box center [65, 10] width 13 height 6
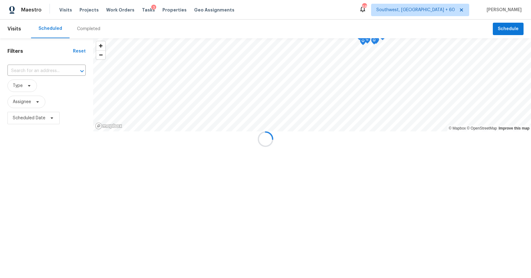
click at [90, 28] on div at bounding box center [265, 139] width 531 height 278
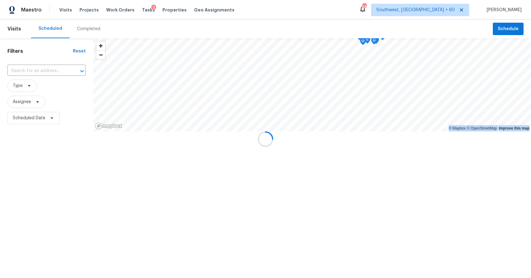
click at [90, 28] on div at bounding box center [265, 139] width 531 height 278
click at [88, 27] on div at bounding box center [265, 139] width 531 height 278
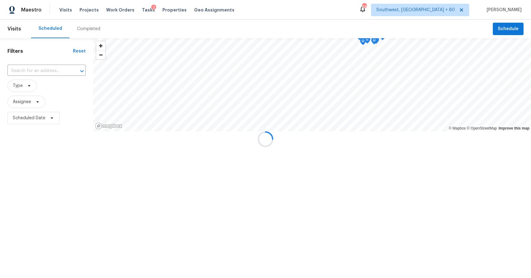
click at [88, 27] on div at bounding box center [265, 139] width 531 height 278
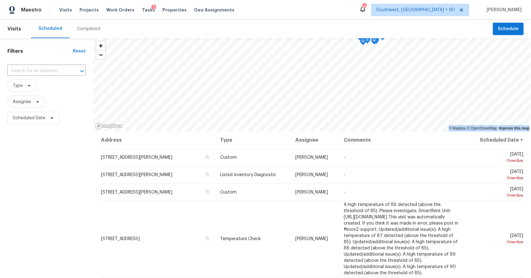
click at [85, 23] on div "Completed" at bounding box center [89, 29] width 38 height 19
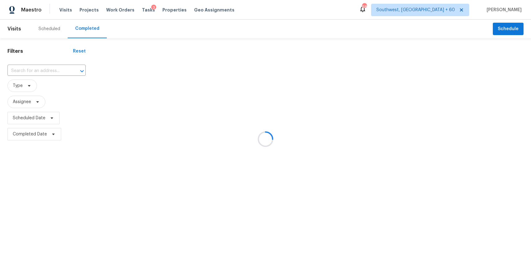
click at [85, 23] on div at bounding box center [265, 139] width 531 height 278
click at [46, 65] on div at bounding box center [265, 139] width 531 height 278
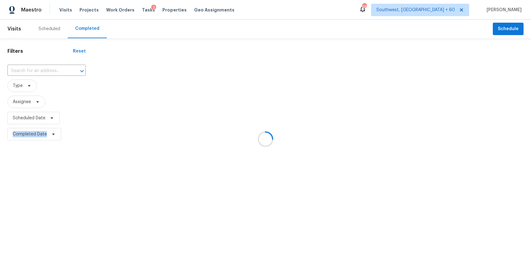
click at [46, 65] on div at bounding box center [265, 139] width 531 height 278
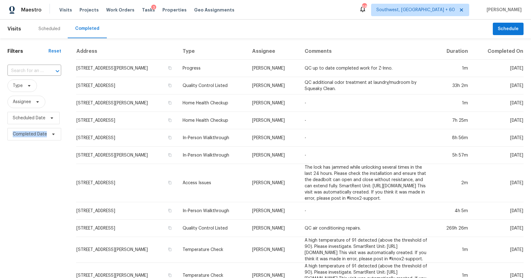
click at [46, 65] on div "​" at bounding box center [34, 70] width 54 height 13
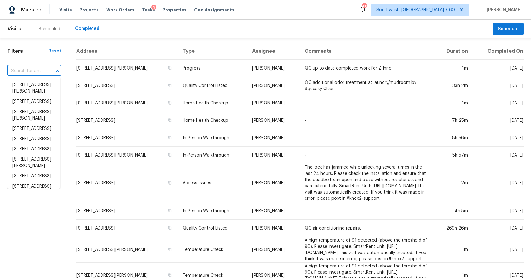
click at [46, 65] on div "​" at bounding box center [34, 70] width 54 height 13
paste input "[STREET_ADDRESS]"
type input "[STREET_ADDRESS]"
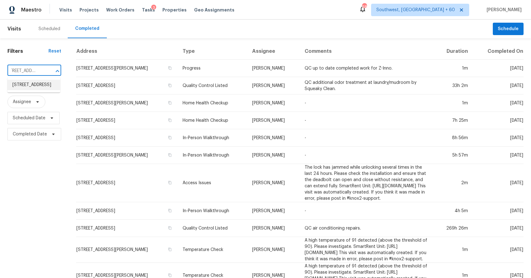
click at [29, 88] on li "[STREET_ADDRESS]" at bounding box center [33, 85] width 53 height 10
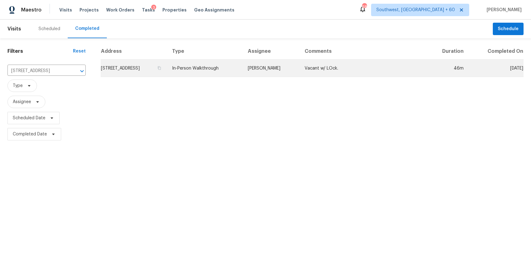
click at [243, 68] on td "In-Person Walkthrough" at bounding box center [205, 68] width 76 height 17
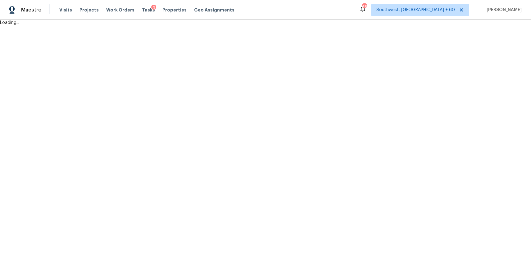
click at [282, 26] on html "Maestro Visits Projects Work Orders Tasks 3 Properties Geo Assignments 684 Sout…" at bounding box center [265, 13] width 531 height 26
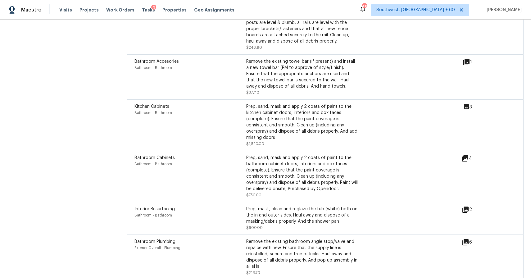
scroll to position [1734, 0]
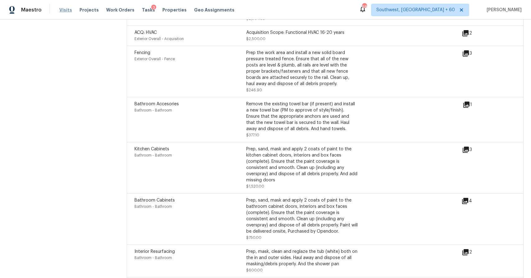
click at [64, 7] on span "Visits" at bounding box center [65, 10] width 13 height 6
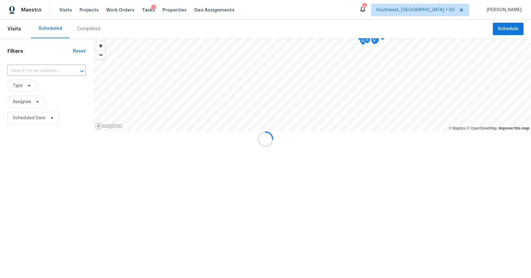
click at [82, 26] on div at bounding box center [265, 139] width 531 height 278
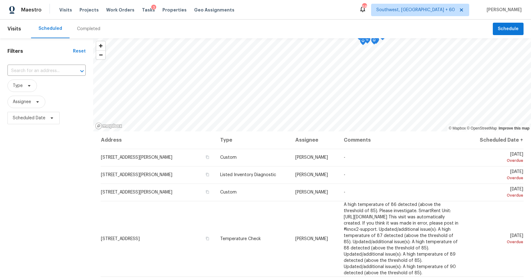
click at [82, 26] on div "Completed" at bounding box center [88, 29] width 23 height 6
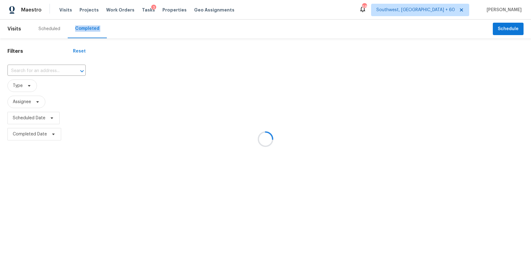
click at [82, 26] on div at bounding box center [265, 139] width 531 height 278
click at [40, 70] on div at bounding box center [265, 139] width 531 height 278
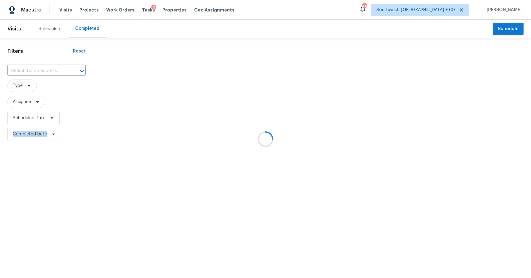
click at [40, 70] on div at bounding box center [265, 139] width 531 height 278
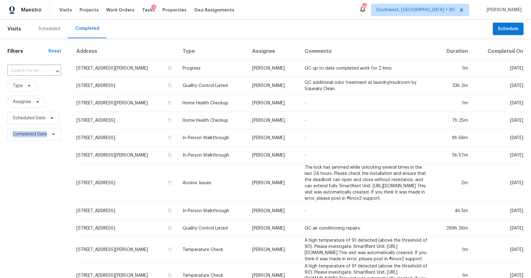
click at [40, 70] on input "text" at bounding box center [25, 71] width 36 height 10
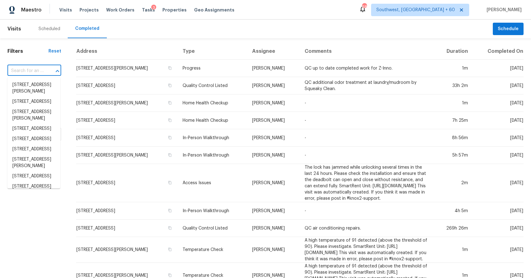
paste input "[STREET_ADDRESS]"
type input "[STREET_ADDRESS]"
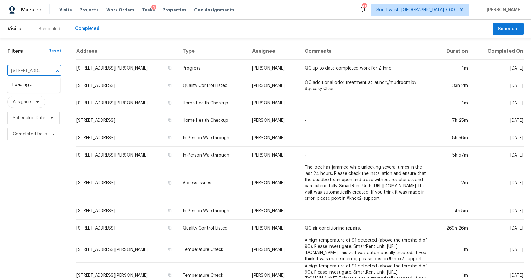
scroll to position [0, 42]
click at [25, 77] on ul "[STREET_ADDRESS]" at bounding box center [33, 84] width 53 height 15
click at [30, 87] on li "[STREET_ADDRESS]" at bounding box center [33, 85] width 53 height 10
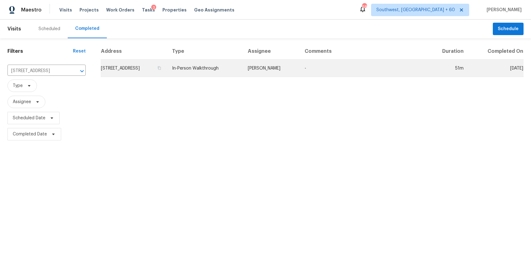
click at [211, 63] on td "In-Person Walkthrough" at bounding box center [205, 68] width 76 height 17
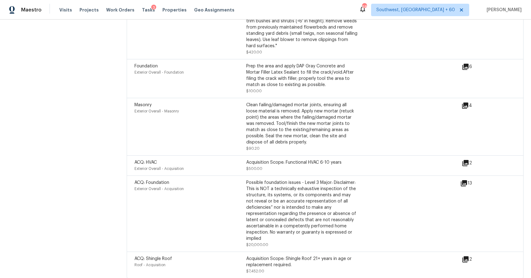
scroll to position [1851, 0]
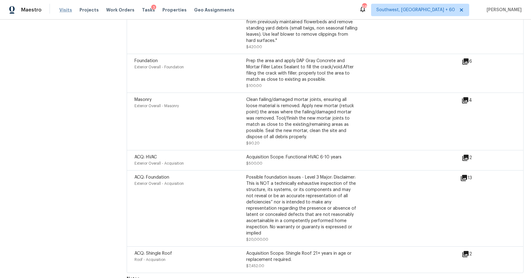
click at [62, 11] on span "Visits" at bounding box center [65, 10] width 13 height 6
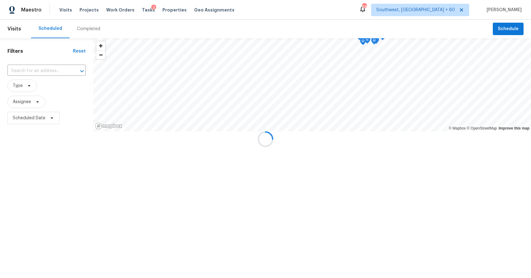
click at [92, 25] on div at bounding box center [265, 139] width 531 height 278
click at [92, 26] on div "Completed" at bounding box center [88, 29] width 23 height 6
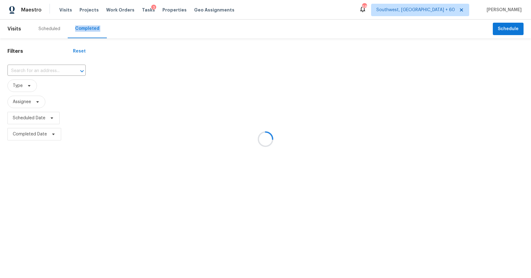
click at [92, 25] on div at bounding box center [265, 139] width 531 height 278
click at [54, 70] on div at bounding box center [265, 139] width 531 height 278
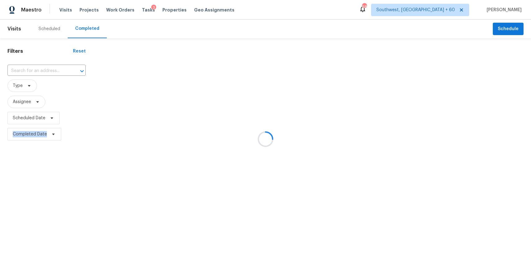
click at [54, 70] on div at bounding box center [265, 139] width 531 height 278
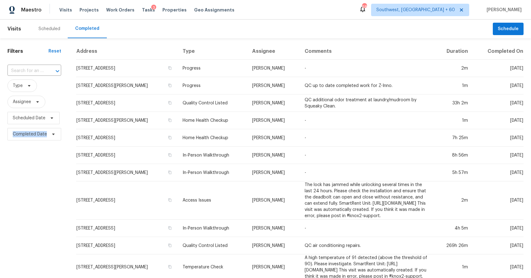
click at [54, 70] on icon "Open" at bounding box center [57, 70] width 7 height 7
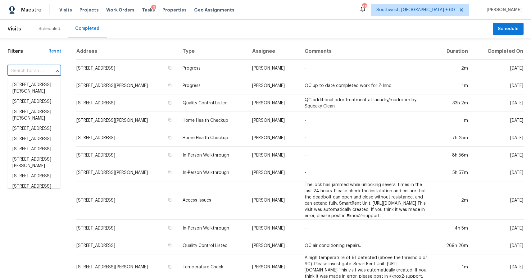
paste input "[STREET_ADDRESS]"
type input "[STREET_ADDRESS]"
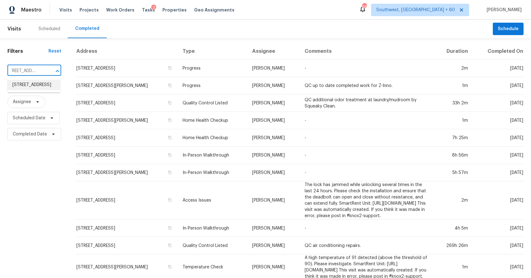
click at [23, 82] on li "[STREET_ADDRESS]" at bounding box center [33, 85] width 53 height 10
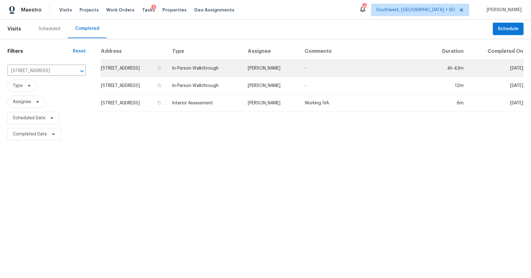
click at [220, 66] on td "In-Person Walkthrough" at bounding box center [205, 68] width 76 height 17
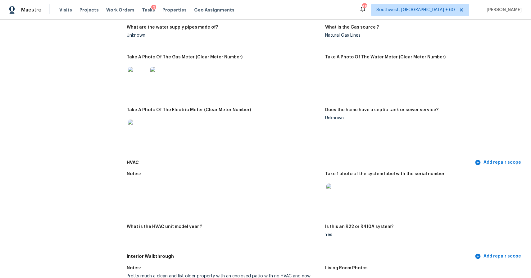
scroll to position [410, 0]
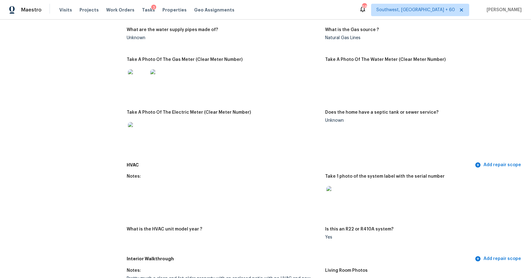
click at [335, 193] on img at bounding box center [336, 196] width 20 height 20
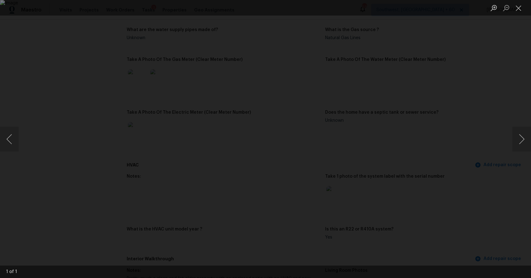
click at [453, 144] on div "Lightbox" at bounding box center [265, 139] width 531 height 278
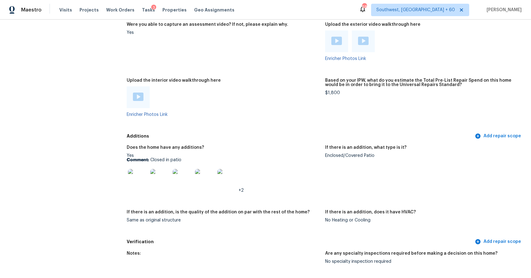
scroll to position [1131, 0]
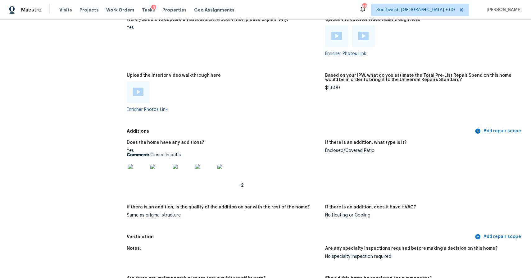
click at [136, 172] on img at bounding box center [138, 174] width 20 height 20
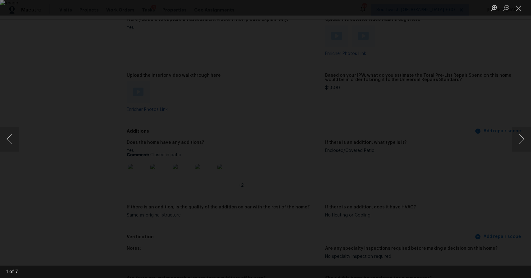
click at [501, 117] on div "Lightbox" at bounding box center [265, 139] width 531 height 278
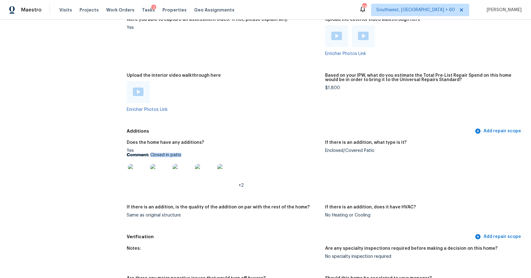
drag, startPoint x: 150, startPoint y: 155, endPoint x: 215, endPoint y: 156, distance: 64.6
click at [215, 155] on p "Comment: Closed in patio" at bounding box center [223, 155] width 193 height 4
copy p "Closed in patio"
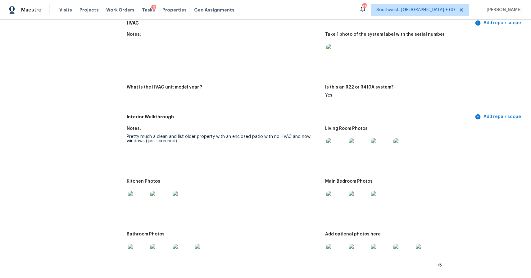
scroll to position [547, 0]
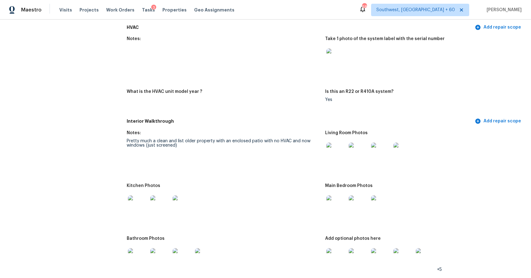
click at [333, 156] on img at bounding box center [336, 152] width 20 height 20
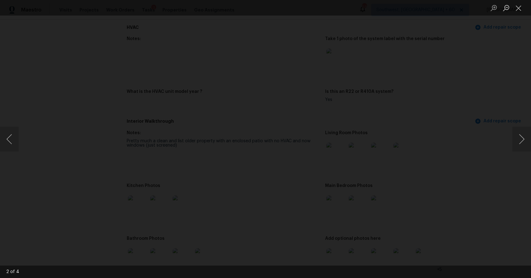
click at [522, 11] on button "Close lightbox" at bounding box center [518, 7] width 12 height 11
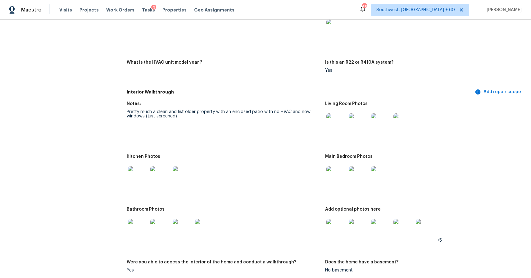
scroll to position [614, 0]
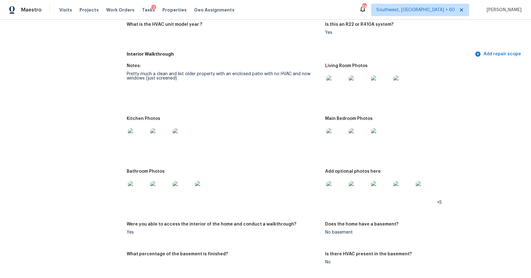
click at [133, 182] on img at bounding box center [138, 191] width 20 height 20
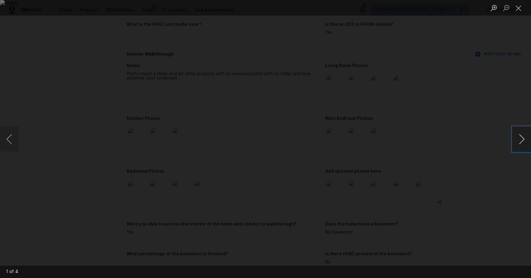
click at [520, 133] on button "Next image" at bounding box center [521, 139] width 19 height 25
click at [491, 106] on div "Lightbox" at bounding box center [265, 139] width 531 height 278
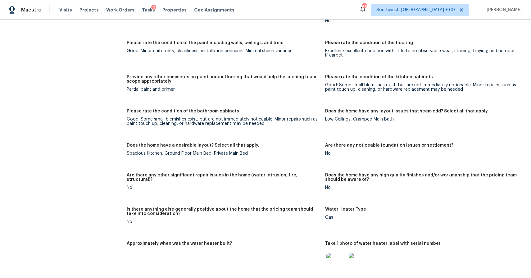
scroll to position [867, 0]
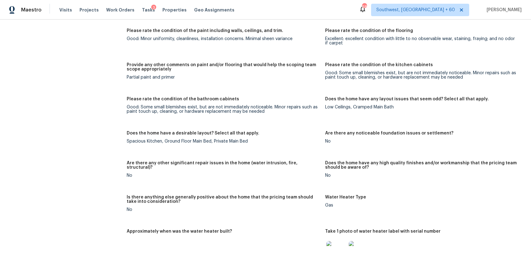
click at [70, 9] on div "Visits Projects Work Orders Tasks 3 Properties Geo Assignments" at bounding box center [150, 10] width 182 height 12
click at [67, 10] on span "Visits" at bounding box center [65, 10] width 13 height 6
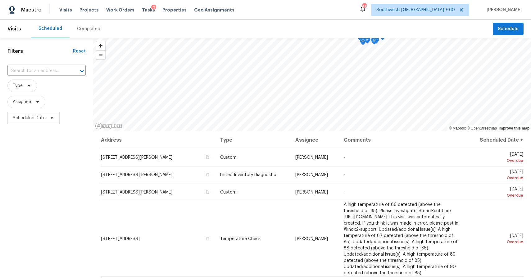
click at [83, 28] on div "Completed" at bounding box center [88, 29] width 23 height 6
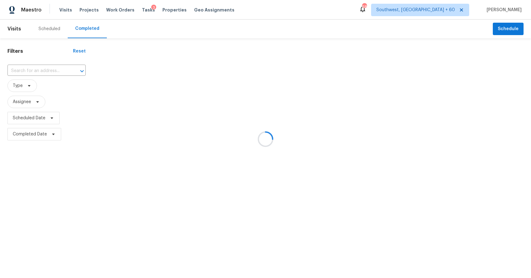
click at [83, 28] on div at bounding box center [265, 139] width 531 height 278
click at [57, 70] on div at bounding box center [265, 139] width 531 height 278
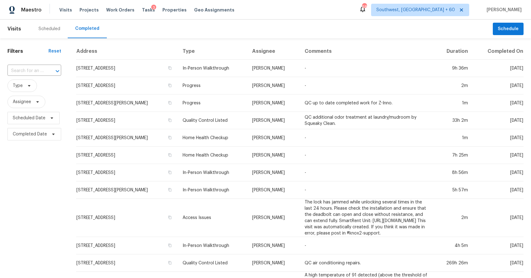
click at [57, 70] on icon "Open" at bounding box center [57, 70] width 7 height 7
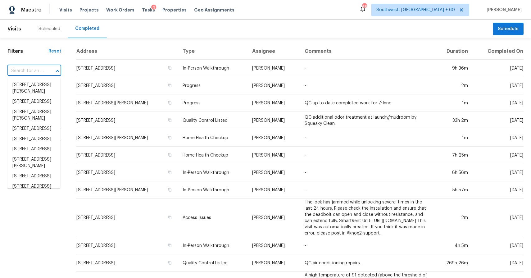
click at [45, 69] on div at bounding box center [53, 71] width 16 height 9
paste input "[STREET_ADDRESS][PERSON_NAME]"
type input "[STREET_ADDRESS][PERSON_NAME]"
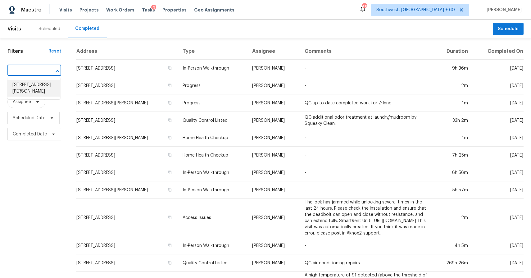
click at [25, 85] on li "[STREET_ADDRESS][PERSON_NAME]" at bounding box center [33, 88] width 53 height 17
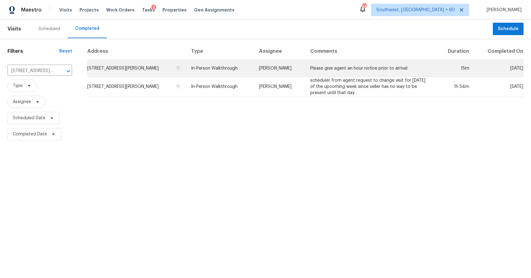
click at [278, 72] on td "[PERSON_NAME]" at bounding box center [279, 68] width 51 height 17
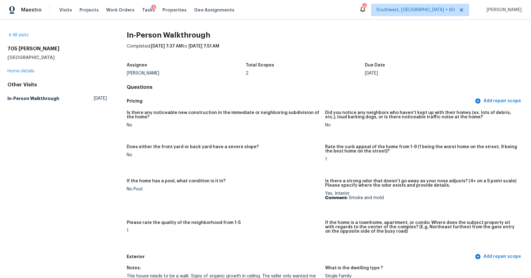
scroll to position [126, 0]
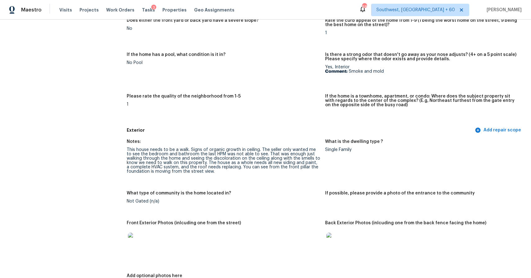
click at [57, 14] on div "Maestro Visits Projects Work Orders Tasks 3 Properties Geo Assignments" at bounding box center [121, 10] width 242 height 12
click at [63, 10] on span "Visits" at bounding box center [65, 10] width 13 height 6
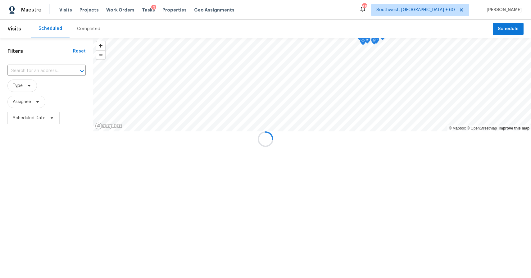
click at [90, 30] on div at bounding box center [265, 139] width 531 height 278
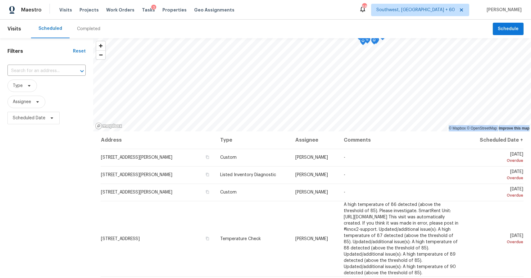
click at [90, 30] on div "Completed" at bounding box center [88, 29] width 23 height 6
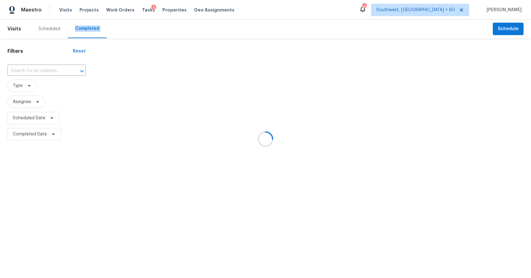
click at [43, 70] on div at bounding box center [265, 139] width 531 height 278
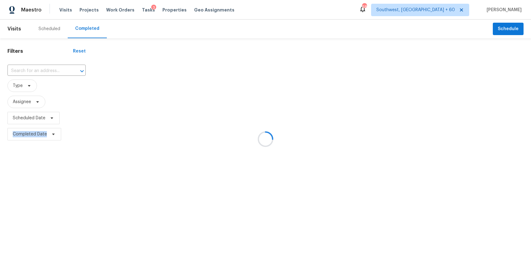
click at [43, 70] on div at bounding box center [265, 139] width 531 height 278
click at [43, 70] on div "​" at bounding box center [46, 71] width 78 height 10
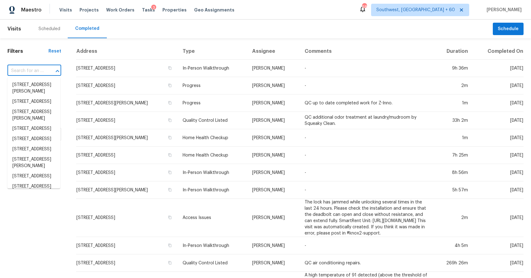
click at [43, 70] on div "​" at bounding box center [34, 71] width 54 height 10
paste input "[STREET_ADDRESS][PERSON_NAME]"
type input "[STREET_ADDRESS][PERSON_NAME]"
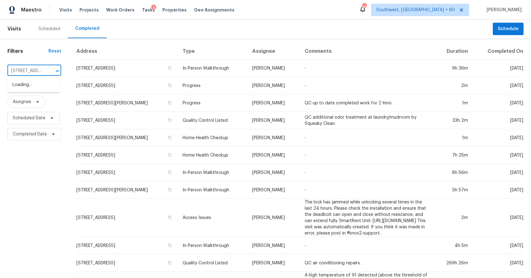
scroll to position [0, 38]
click at [37, 88] on li "[STREET_ADDRESS][PERSON_NAME]" at bounding box center [33, 88] width 53 height 17
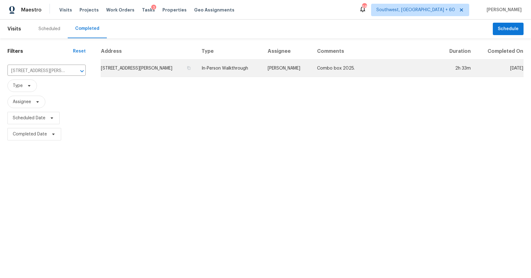
click at [266, 65] on td "[PERSON_NAME]" at bounding box center [288, 68] width 50 height 17
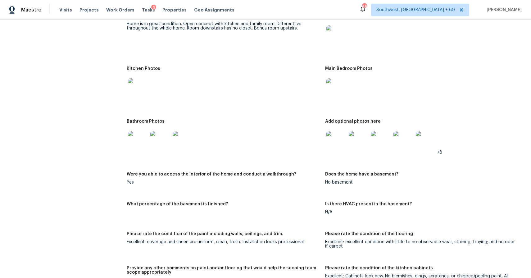
scroll to position [725, 0]
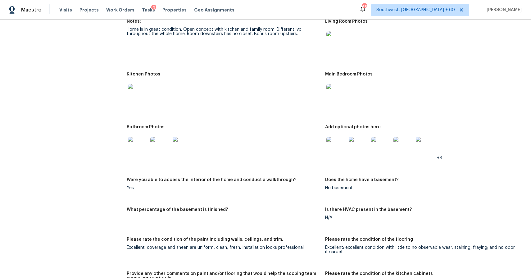
click at [351, 114] on figure "Main Bedroom Photos" at bounding box center [424, 94] width 198 height 45
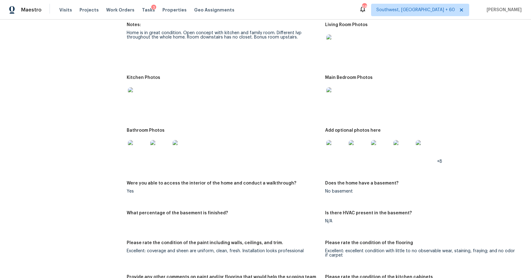
scroll to position [571, 0]
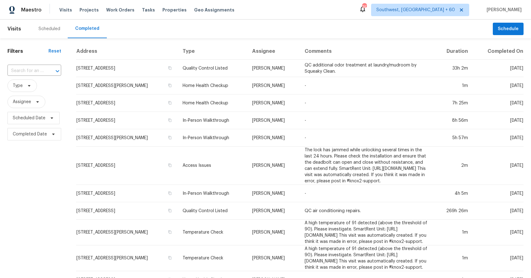
click at [138, 6] on div "Visits Projects Work Orders Tasks Properties Geo Assignments" at bounding box center [150, 10] width 182 height 12
click at [142, 10] on span "Tasks" at bounding box center [148, 10] width 13 height 4
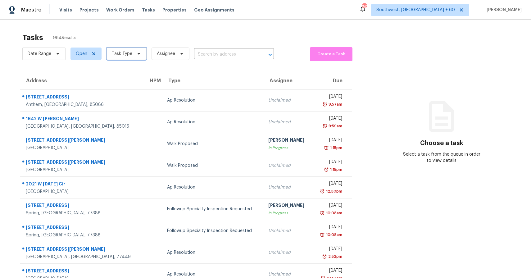
click at [127, 52] on span "Task Type" at bounding box center [122, 54] width 20 height 6
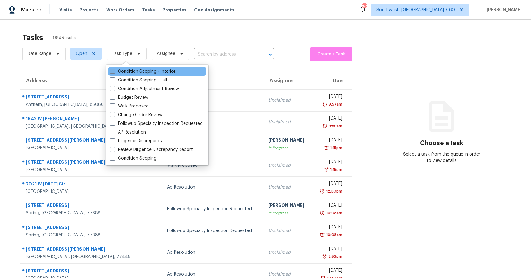
click at [135, 71] on label "Condition Scoping - Interior" at bounding box center [142, 71] width 65 height 6
click at [114, 71] on input "Condition Scoping - Interior" at bounding box center [112, 70] width 4 height 4
checkbox input "true"
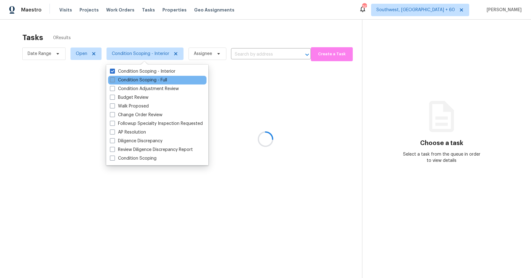
click at [137, 80] on label "Condition Scoping - Full" at bounding box center [138, 80] width 57 height 6
click at [114, 80] on input "Condition Scoping - Full" at bounding box center [112, 79] width 4 height 4
click at [146, 81] on label "Condition Scoping - Full" at bounding box center [138, 80] width 57 height 6
click at [114, 81] on input "Condition Scoping - Full" at bounding box center [112, 79] width 4 height 4
checkbox input "false"
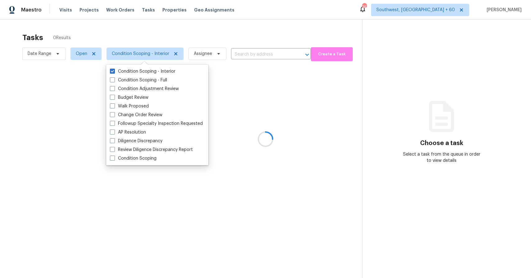
click at [191, 28] on div at bounding box center [265, 139] width 531 height 278
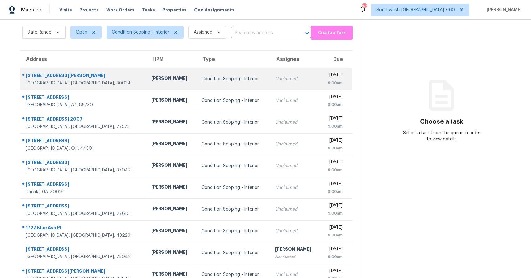
scroll to position [45, 0]
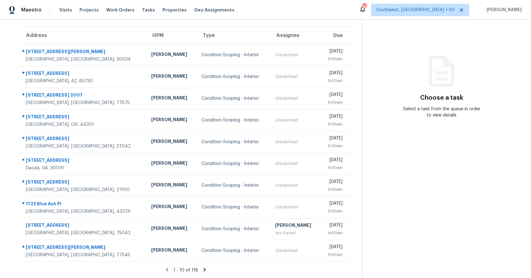
click at [202, 267] on icon at bounding box center [205, 270] width 6 height 6
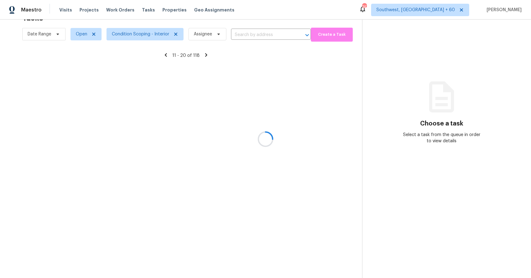
scroll to position [20, 0]
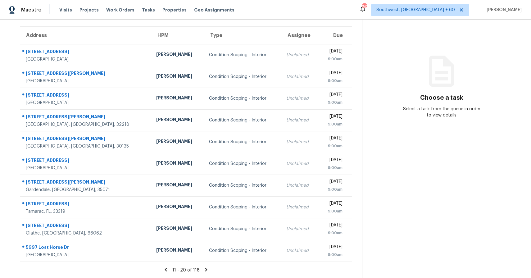
click at [205, 267] on icon at bounding box center [206, 270] width 6 height 6
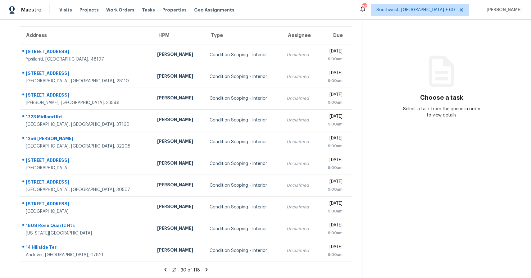
click at [205, 267] on icon at bounding box center [207, 270] width 6 height 6
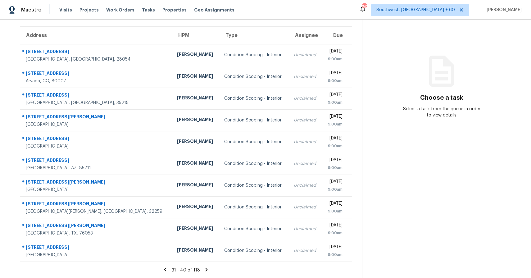
click at [205, 267] on icon at bounding box center [207, 270] width 6 height 6
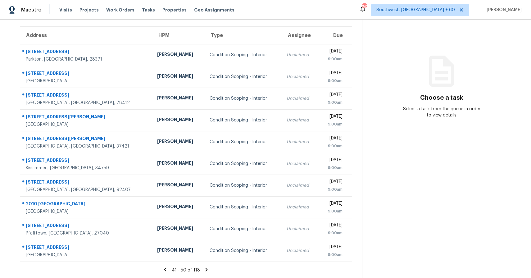
click at [205, 267] on icon at bounding box center [207, 270] width 6 height 6
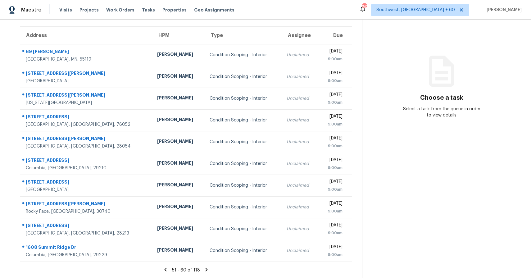
click at [205, 267] on icon at bounding box center [207, 270] width 6 height 6
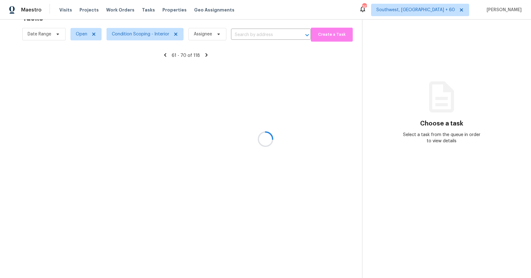
scroll to position [45, 0]
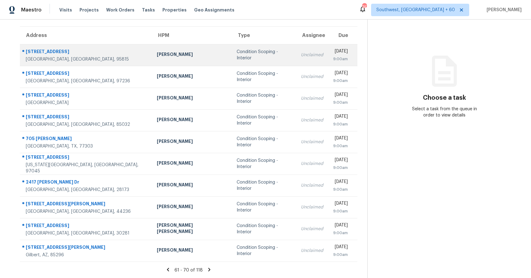
click at [296, 49] on td "Unclaimed" at bounding box center [312, 55] width 32 height 22
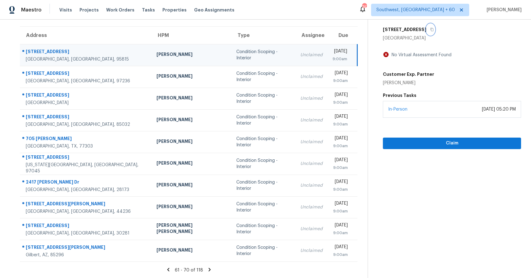
click at [426, 31] on button "button" at bounding box center [430, 29] width 8 height 11
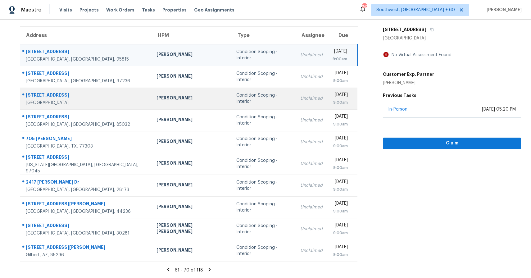
click at [159, 105] on td "[PERSON_NAME]" at bounding box center [191, 99] width 80 height 22
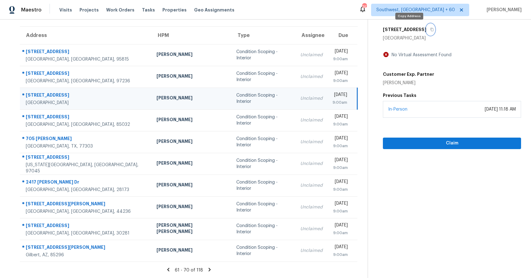
click at [426, 27] on button "button" at bounding box center [430, 29] width 8 height 11
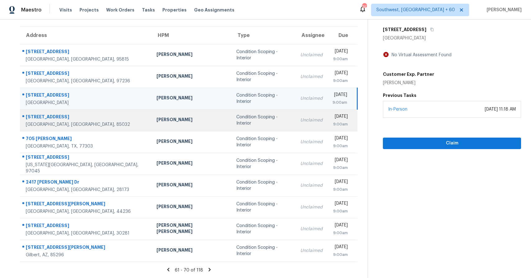
click at [231, 112] on td "Condition Scoping - Interior" at bounding box center [263, 120] width 64 height 22
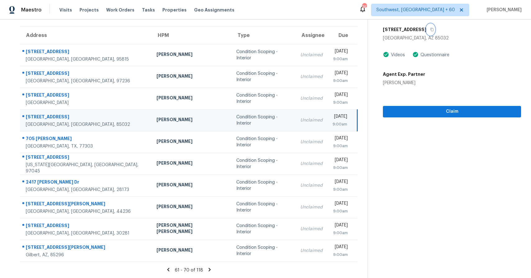
click at [426, 31] on button "button" at bounding box center [430, 29] width 8 height 11
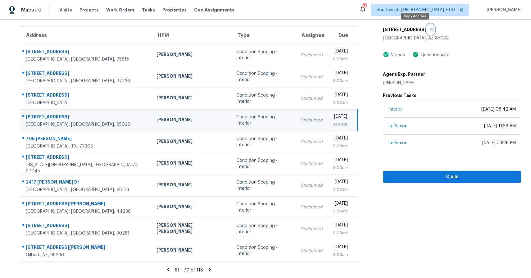
click at [426, 31] on button "button" at bounding box center [430, 29] width 8 height 11
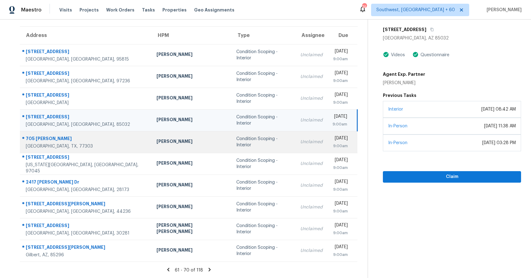
click at [295, 146] on td "Unclaimed" at bounding box center [311, 142] width 32 height 22
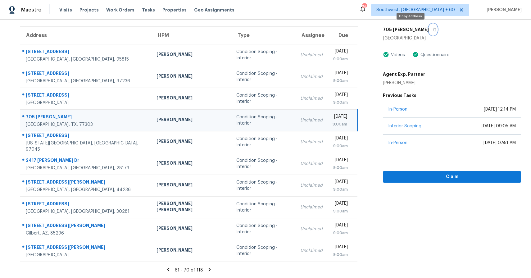
click at [432, 29] on icon "button" at bounding box center [434, 30] width 4 height 4
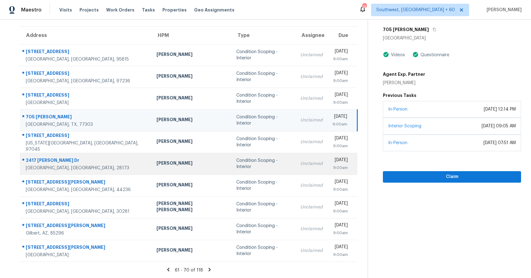
click at [231, 159] on td "Condition Scoping - Interior" at bounding box center [263, 164] width 64 height 22
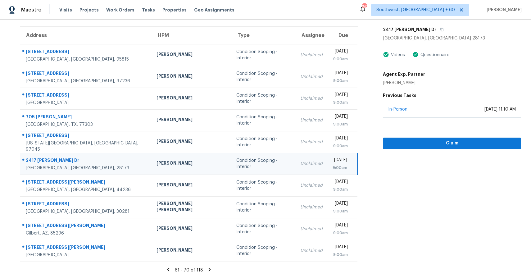
click at [417, 34] on div "2417 [PERSON_NAME] Dr" at bounding box center [452, 29] width 138 height 11
click at [440, 28] on icon "button" at bounding box center [442, 30] width 4 height 4
click at [436, 142] on span "Claim" at bounding box center [452, 143] width 128 height 8
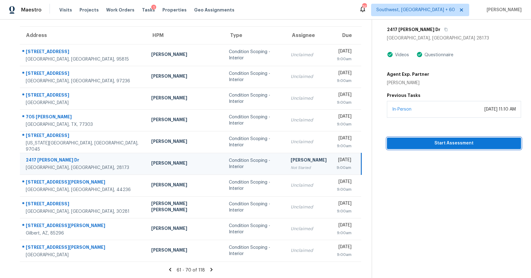
click at [457, 139] on button "Start Assessment" at bounding box center [454, 142] width 134 height 11
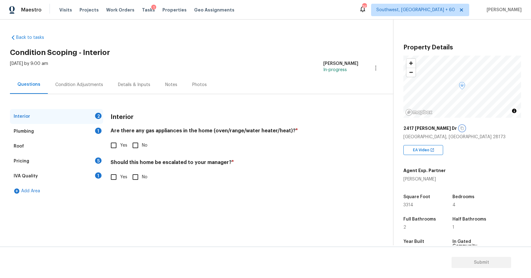
click at [459, 128] on button "button" at bounding box center [462, 128] width 6 height 6
click at [95, 79] on div "Condition Adjustments" at bounding box center [79, 84] width 63 height 18
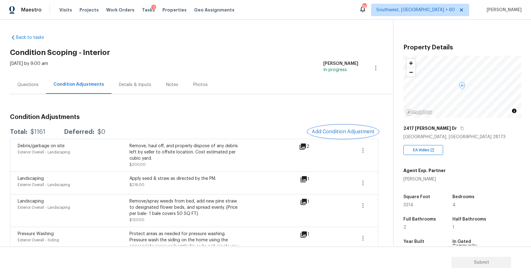
click at [354, 132] on span "Add Condition Adjustment" at bounding box center [343, 132] width 63 height 6
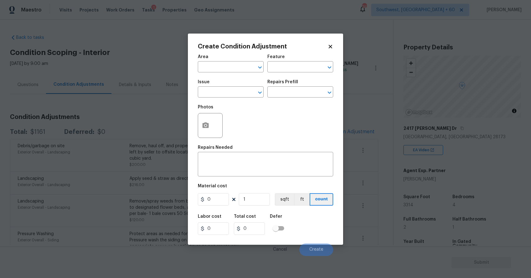
click at [214, 87] on div "Issue" at bounding box center [231, 84] width 66 height 8
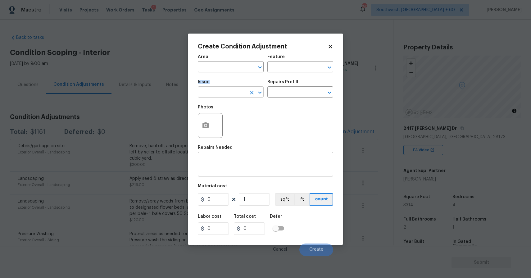
click at [219, 94] on input "text" at bounding box center [222, 93] width 48 height 10
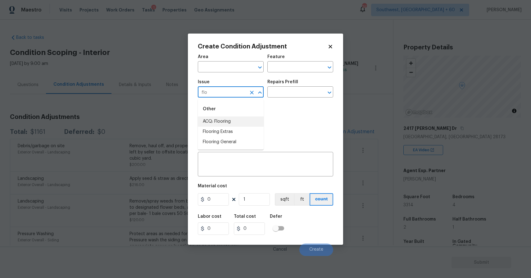
click at [227, 124] on li "ACQ: Flooring" at bounding box center [231, 121] width 66 height 10
type input "ACQ: Flooring"
click at [227, 124] on div "Photos" at bounding box center [265, 121] width 135 height 40
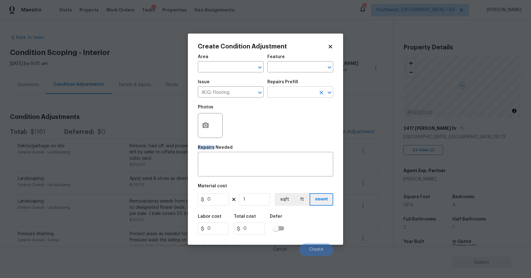
click at [285, 90] on input "text" at bounding box center [291, 93] width 48 height 10
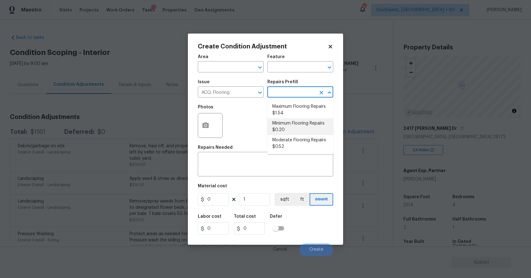
click at [311, 123] on li "Minimum Flooring Repairs $0.20" at bounding box center [300, 126] width 66 height 17
type input "Acquisition"
type textarea "Acquisition Scope: Minimum flooring repairs"
type input "0.2"
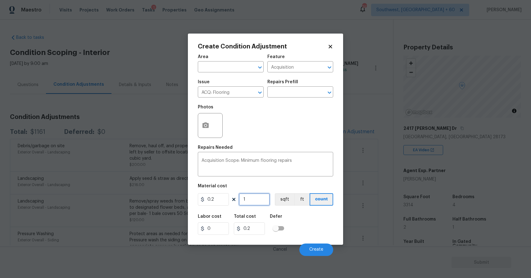
click at [260, 201] on input "1" at bounding box center [254, 199] width 31 height 12
type input "0"
type input "3"
type input "0.6"
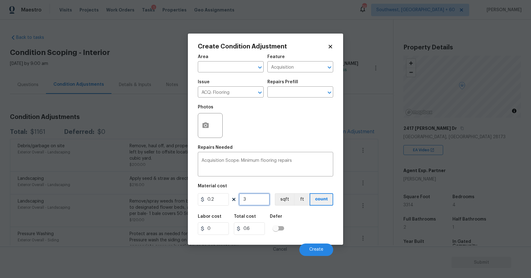
type input "33"
type input "6.6"
type input "332"
type input "66.4"
type input "33"
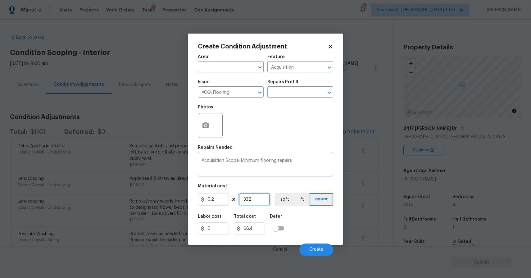
type input "6.6"
type input "331"
type input "66.2"
type input "3314"
type input "662.8"
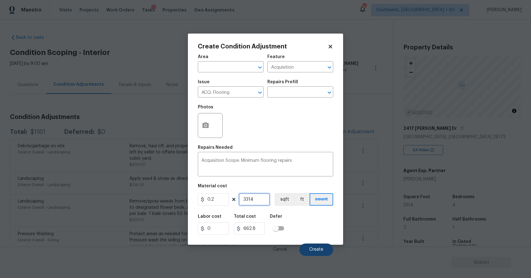
type input "3314"
click at [322, 245] on button "Create" at bounding box center [316, 249] width 34 height 12
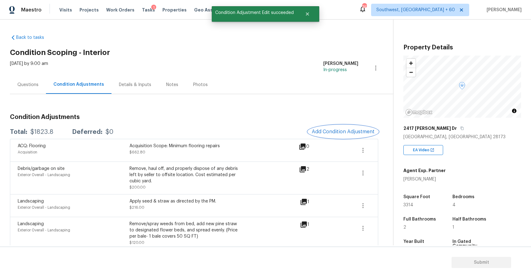
click at [344, 135] on button "Add Condition Adjustment" at bounding box center [343, 131] width 70 height 13
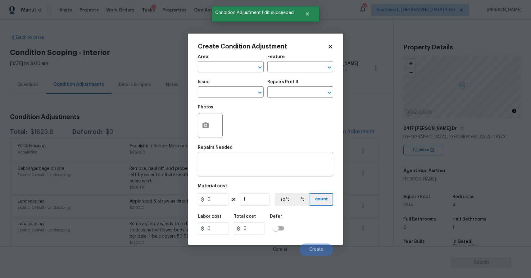
click at [235, 85] on div "Issue" at bounding box center [231, 84] width 66 height 8
click at [258, 89] on icon "Open" at bounding box center [259, 92] width 7 height 7
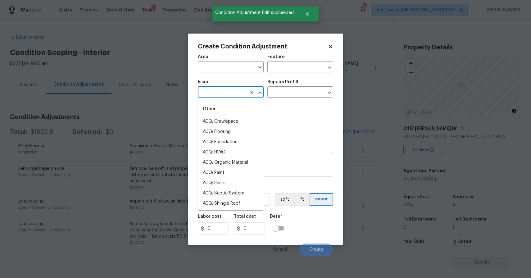
click at [223, 89] on input "text" at bounding box center [222, 93] width 48 height 10
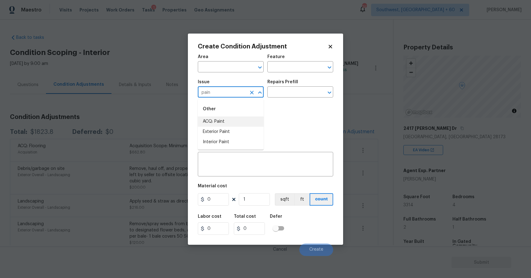
click at [241, 119] on li "ACQ: Paint" at bounding box center [231, 121] width 66 height 10
type input "ACQ: Paint"
click at [283, 91] on input "text" at bounding box center [291, 93] width 48 height 10
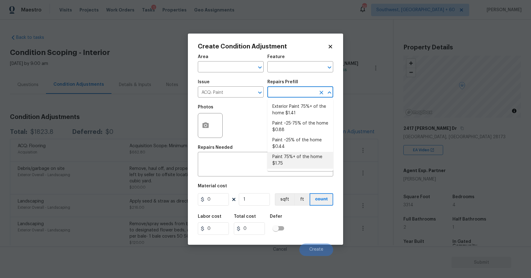
click at [362, 155] on body "Maestro Visits Projects Work Orders Tasks 1 Properties Geo Assignments 742 Sout…" at bounding box center [265, 139] width 531 height 278
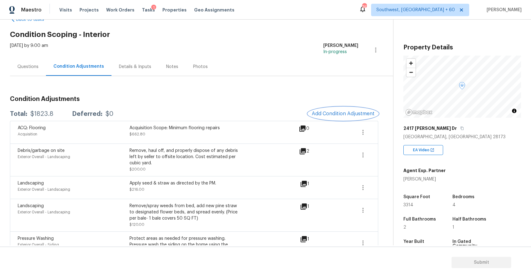
scroll to position [21, 0]
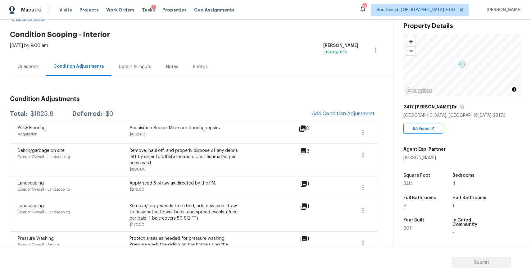
click at [349, 127] on span at bounding box center [341, 132] width 24 height 15
click at [340, 114] on span "Add Condition Adjustment" at bounding box center [343, 114] width 63 height 6
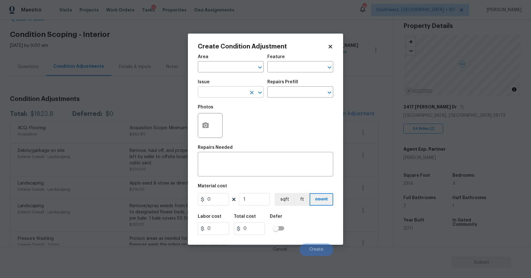
click at [229, 95] on input "text" at bounding box center [222, 93] width 48 height 10
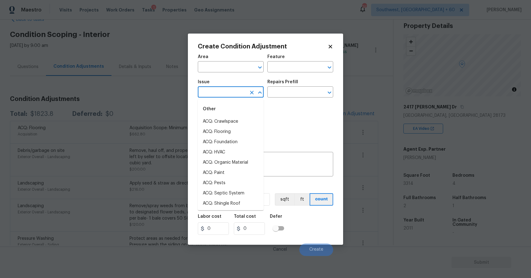
click at [229, 95] on input "text" at bounding box center [222, 93] width 48 height 10
click at [238, 150] on li "Condition charge" at bounding box center [231, 152] width 66 height 10
type input "Condition charge"
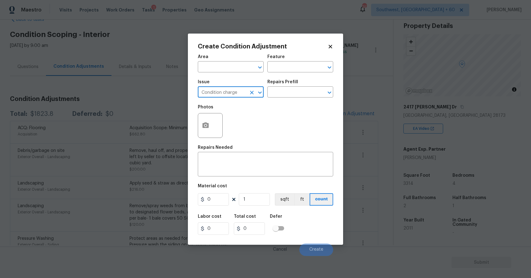
click at [252, 90] on icon "Clear" at bounding box center [252, 92] width 6 height 6
click at [235, 119] on li "ACQ: Paint" at bounding box center [231, 121] width 66 height 10
type input "ACQ: Paint"
click at [306, 80] on div "Repairs Prefill" at bounding box center [300, 84] width 66 height 8
click at [304, 89] on input "text" at bounding box center [291, 93] width 48 height 10
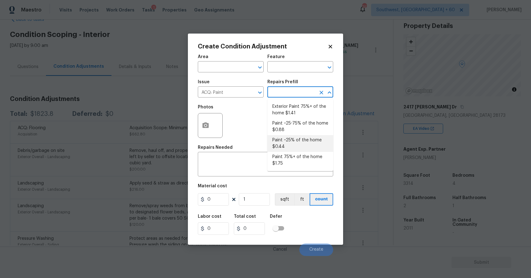
click at [297, 142] on li "Paint ~25% of the home $0.44" at bounding box center [300, 143] width 66 height 17
type input "Acquisition"
type textarea "Acquisition Scope: ~25% of the home needs interior paint"
type input "0.44"
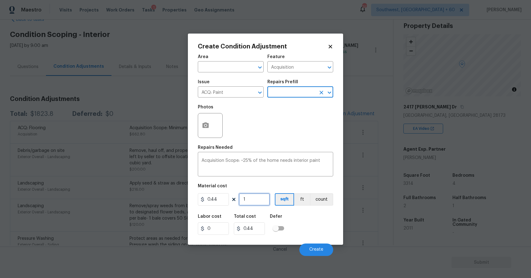
click at [257, 200] on input "1" at bounding box center [254, 199] width 31 height 12
click at [253, 200] on input "1" at bounding box center [254, 199] width 31 height 12
type input "3"
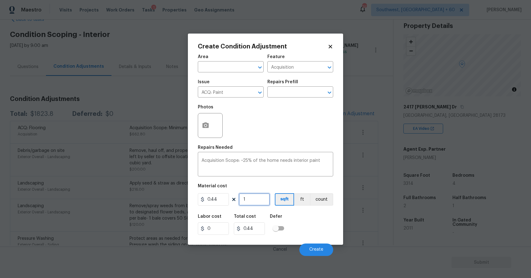
type input "1.32"
type input "33"
type input "14.52"
type input "331"
type input "145.64"
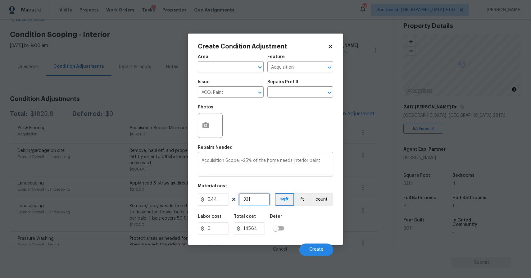
type input "3314"
type input "1458.16"
type input "3314"
click at [310, 248] on span "Create" at bounding box center [316, 249] width 14 height 5
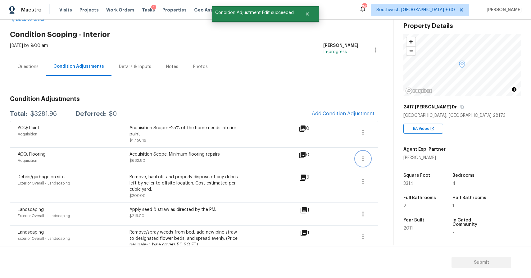
click at [360, 162] on icon "button" at bounding box center [362, 158] width 7 height 7
click at [386, 159] on div "Edit" at bounding box center [398, 158] width 48 height 6
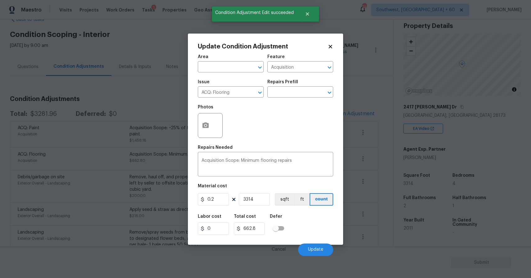
click at [369, 72] on body "Maestro Visits Projects Work Orders Tasks 1 Properties Geo Assignments 742 Sout…" at bounding box center [265, 139] width 531 height 278
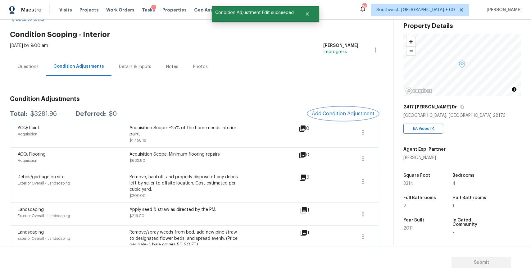
click at [336, 109] on button "Add Condition Adjustment" at bounding box center [343, 113] width 70 height 13
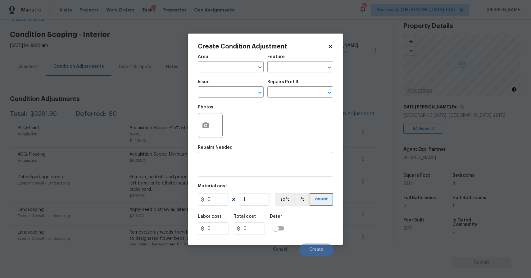
click at [174, 133] on body "Maestro Visits Projects Work Orders Tasks 1 Properties Geo Assignments 742 Sout…" at bounding box center [265, 139] width 531 height 278
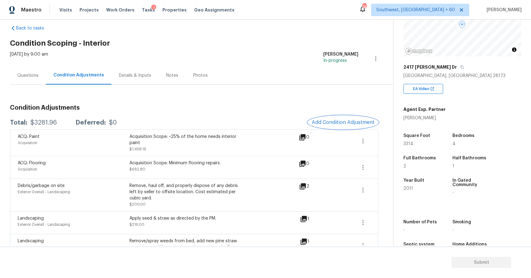
scroll to position [18, 0]
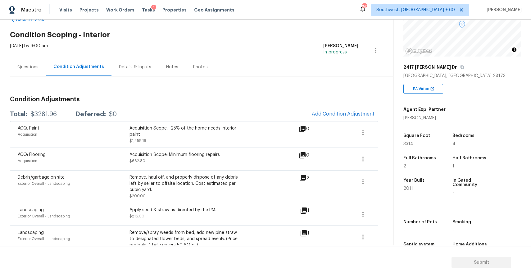
click at [29, 58] on div "Questions" at bounding box center [28, 67] width 36 height 18
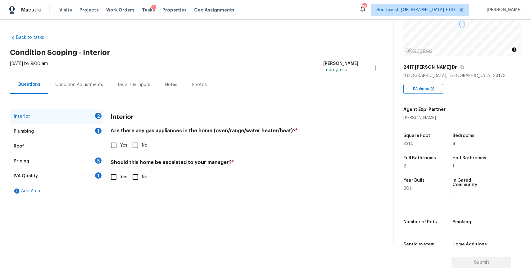
click at [80, 82] on div "Condition Adjustments" at bounding box center [79, 85] width 48 height 6
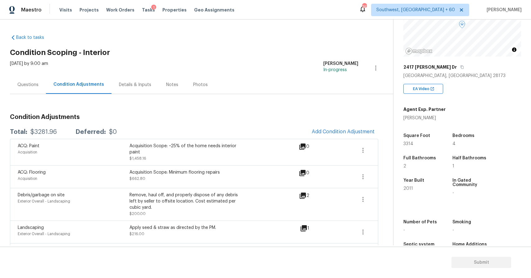
click at [32, 74] on div "Wed, Aug 13 2025 by 9:00 am" at bounding box center [29, 68] width 38 height 15
click at [38, 82] on div "Questions" at bounding box center [27, 85] width 21 height 6
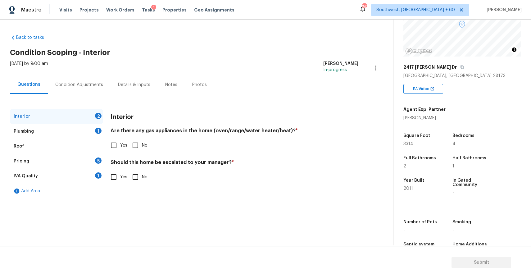
click at [38, 82] on div "Questions" at bounding box center [28, 84] width 23 height 6
click at [120, 144] on span "Yes" at bounding box center [123, 145] width 7 height 7
click at [120, 144] on input "Yes" at bounding box center [113, 145] width 13 height 13
checkbox input "true"
click at [134, 173] on input "No" at bounding box center [135, 176] width 13 height 13
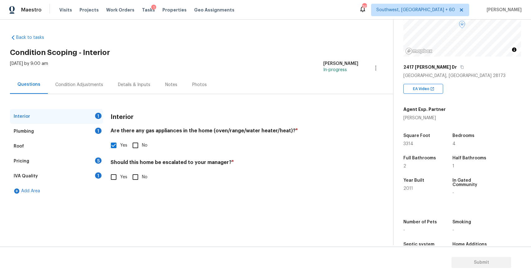
checkbox input "true"
click at [88, 133] on div "Plumbing 1" at bounding box center [56, 131] width 93 height 15
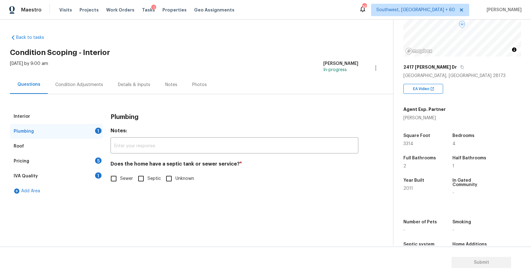
click at [126, 180] on span "Sewer" at bounding box center [126, 178] width 13 height 7
click at [120, 180] on input "Sewer" at bounding box center [113, 178] width 13 height 13
checkbox input "true"
click at [102, 157] on div "Pricing 5" at bounding box center [56, 161] width 93 height 15
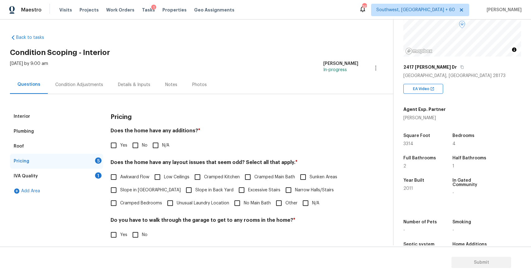
click at [162, 142] on span "N/A" at bounding box center [165, 145] width 7 height 7
click at [162, 142] on input "N/A" at bounding box center [155, 145] width 13 height 13
checkbox input "true"
click at [303, 202] on input "N/A" at bounding box center [305, 202] width 13 height 13
checkbox input "true"
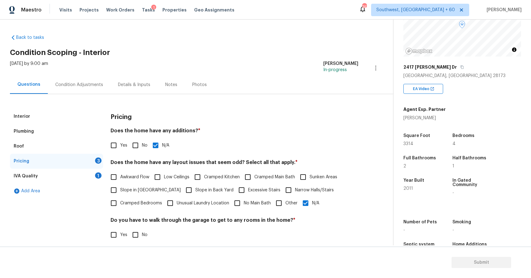
click at [266, 163] on h4 "Does the home have any layout issues that seem odd? Select all that apply. *" at bounding box center [234, 163] width 248 height 9
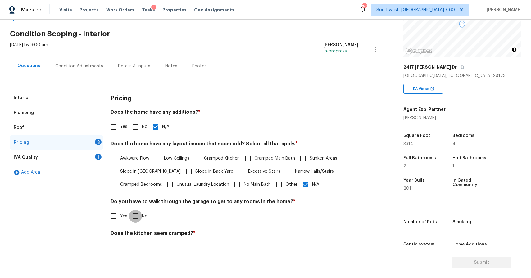
click at [130, 219] on input "No" at bounding box center [135, 215] width 13 height 13
checkbox input "true"
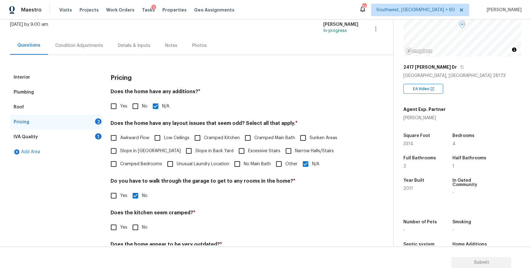
scroll to position [59, 0]
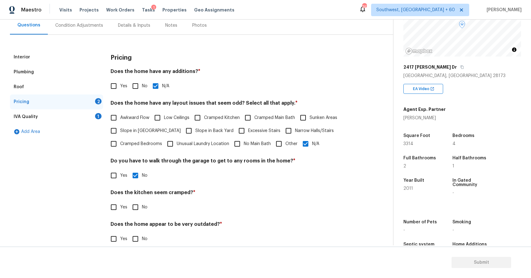
click at [140, 211] on input "No" at bounding box center [135, 206] width 13 height 13
checkbox input "true"
click at [141, 233] on input "No" at bounding box center [135, 239] width 13 height 13
checkbox input "true"
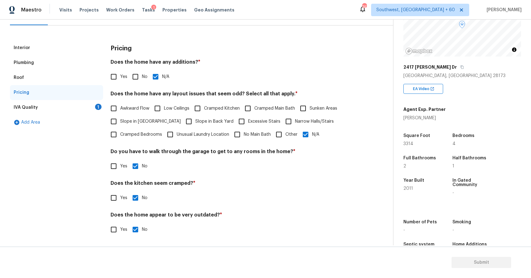
click at [96, 105] on div "1" at bounding box center [98, 107] width 7 height 6
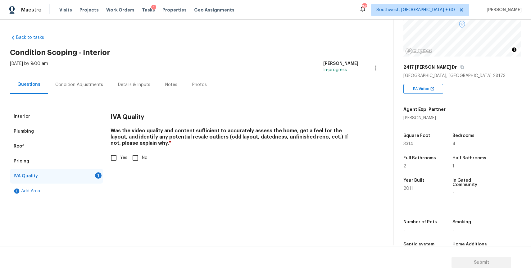
click at [96, 105] on div "Interior Plumbing Roof Pricing IVA Quality 1 Add Area IVA Quality Was the video…" at bounding box center [194, 146] width 368 height 104
click at [114, 160] on input "Yes" at bounding box center [113, 157] width 13 height 13
checkbox input "true"
click at [91, 82] on div "Condition Adjustments" at bounding box center [79, 85] width 48 height 6
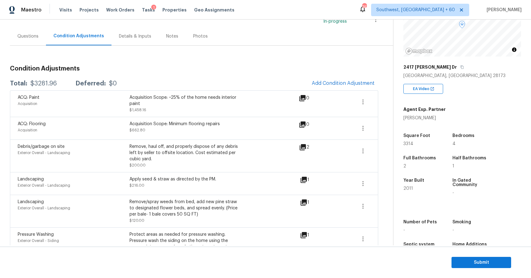
scroll to position [55, 0]
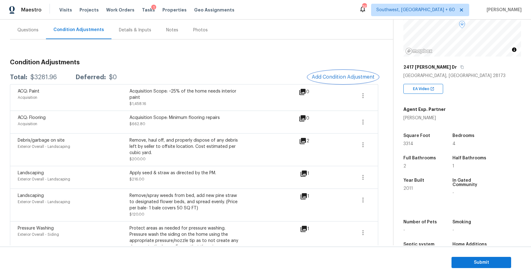
click at [324, 80] on button "Add Condition Adjustment" at bounding box center [343, 76] width 70 height 13
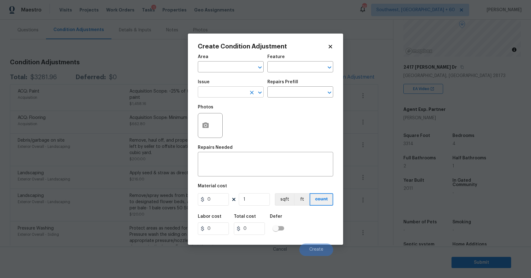
click at [245, 92] on input "text" at bounding box center [222, 93] width 48 height 10
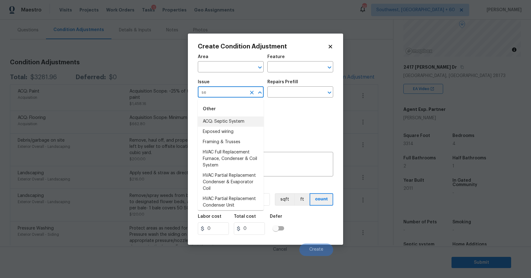
click at [238, 122] on li "ACQ: Septic System" at bounding box center [231, 121] width 66 height 10
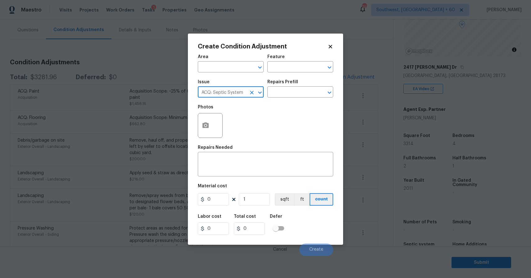
type input "ACQ: Septic System"
click at [292, 86] on div "Repairs Prefill" at bounding box center [300, 84] width 66 height 8
click at [293, 89] on input "text" at bounding box center [291, 93] width 48 height 10
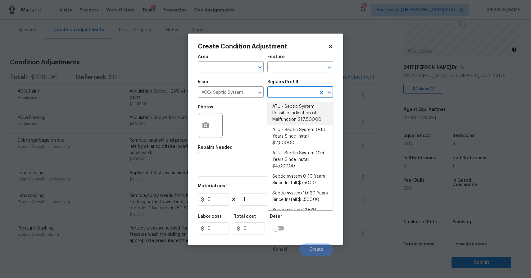
click at [354, 115] on body "Maestro Visits Projects Work Orders Tasks 1 Properties Geo Assignments 742 Sout…" at bounding box center [265, 139] width 531 height 278
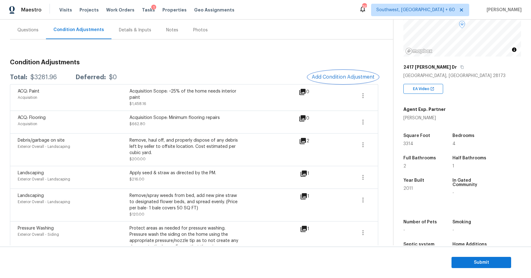
click at [343, 83] on button "Add Condition Adjustment" at bounding box center [343, 76] width 70 height 13
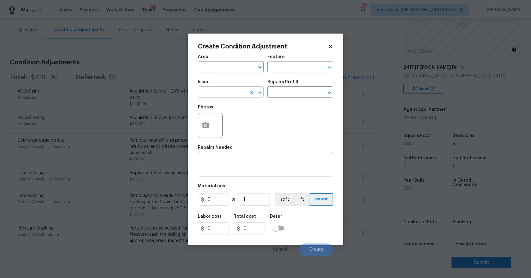
click at [225, 92] on input "text" at bounding box center [222, 93] width 48 height 10
click at [232, 131] on li "Utilities - Septic" at bounding box center [231, 132] width 66 height 10
type input "Utilities - Septic"
click at [303, 83] on div "Repairs Prefill" at bounding box center [300, 84] width 66 height 8
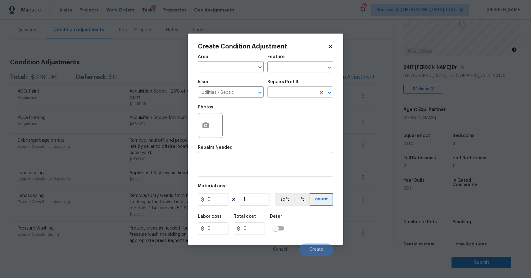
click at [302, 93] on input "text" at bounding box center [291, 93] width 48 height 10
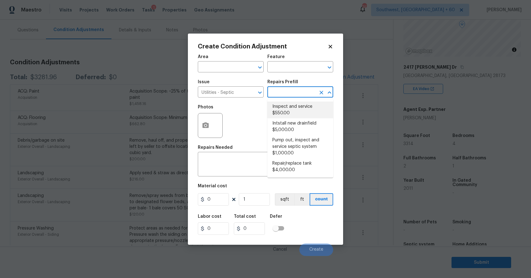
click at [301, 114] on li "Inspect and service $550.00" at bounding box center [300, 109] width 66 height 17
type textarea "Pump and inspect septic tank and provide clean bill of health from specialist c…"
type input "550"
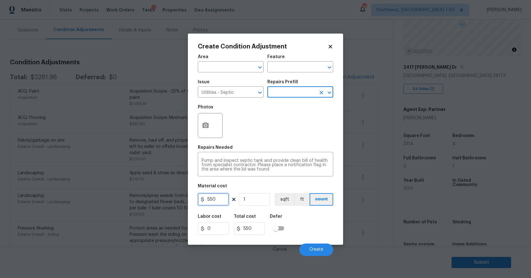
click at [208, 198] on input "550" at bounding box center [213, 199] width 31 height 12
type input "750"
click at [319, 244] on button "Create" at bounding box center [316, 249] width 34 height 12
type input "750"
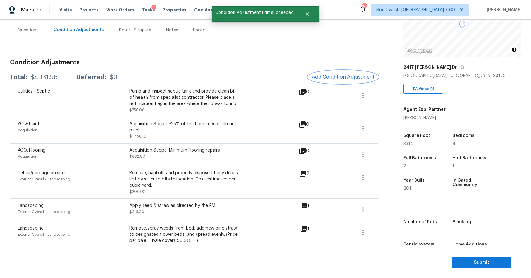
click at [339, 71] on button "Add Condition Adjustment" at bounding box center [343, 76] width 70 height 13
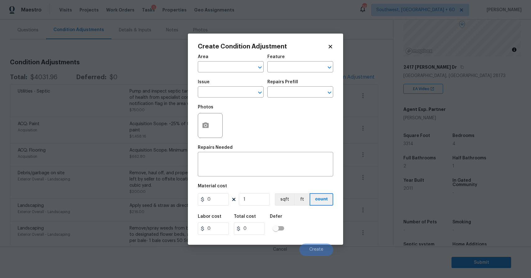
click at [112, 112] on body "Maestro Visits Projects Work Orders Tasks 1 Properties Geo Assignments 742 Sout…" at bounding box center [265, 139] width 531 height 278
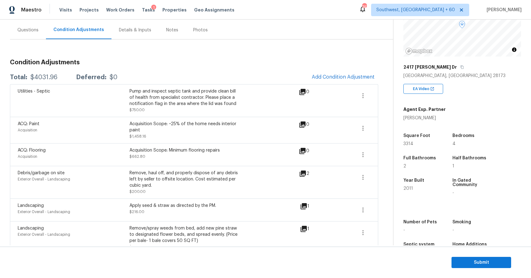
click at [43, 75] on div "$4031.96" at bounding box center [43, 77] width 27 height 6
copy div "$4031.96"
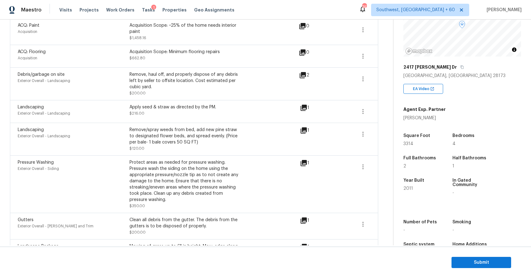
scroll to position [0, 0]
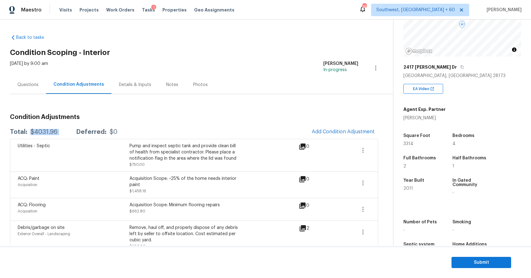
click at [38, 87] on div "Questions" at bounding box center [28, 84] width 36 height 18
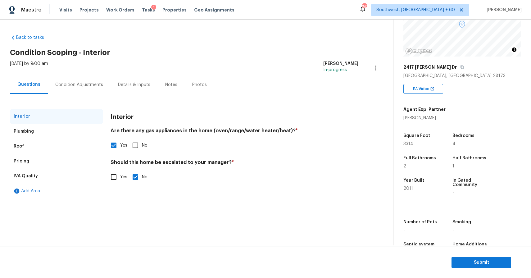
click at [102, 90] on div "Condition Adjustments" at bounding box center [79, 84] width 63 height 18
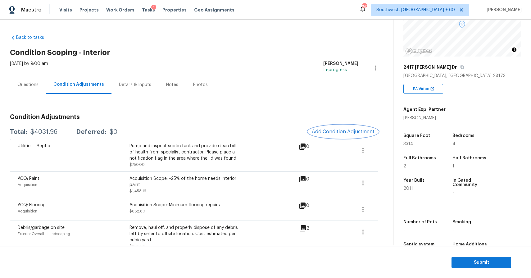
click at [342, 129] on span "Add Condition Adjustment" at bounding box center [343, 132] width 63 height 6
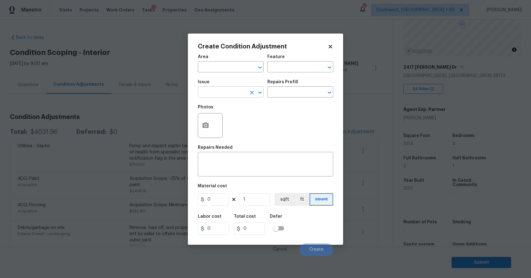
click at [222, 94] on input "text" at bounding box center [222, 93] width 48 height 10
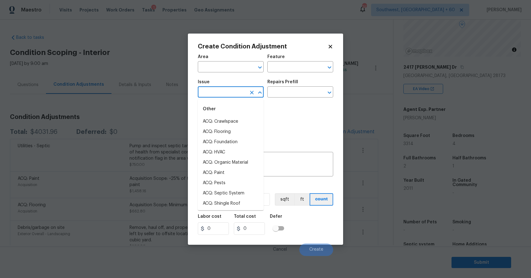
click at [222, 94] on input "text" at bounding box center [222, 93] width 48 height 10
click at [240, 153] on li "Condition charge" at bounding box center [231, 152] width 66 height 10
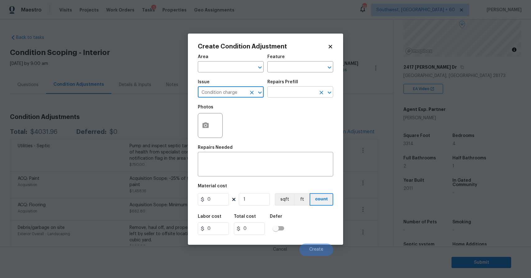
type input "Condition charge"
click at [295, 89] on input "text" at bounding box center [291, 93] width 48 height 10
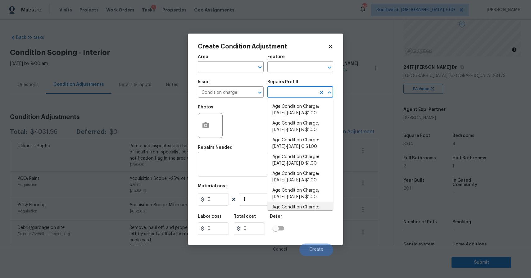
scroll to position [189, 0]
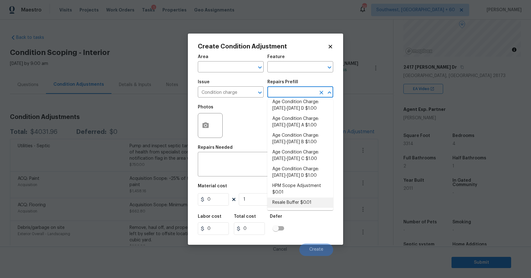
click at [296, 203] on li "Resale Buffer $0.01" at bounding box center [300, 202] width 66 height 10
type input "Home Readiness Packages"
type textarea "Resale Buffer"
type input "0.01"
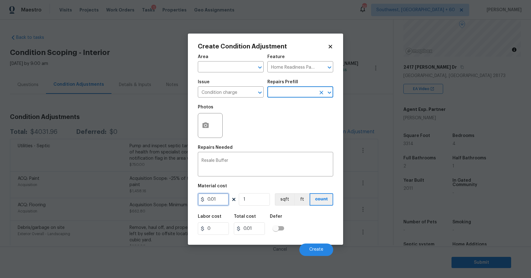
click at [219, 200] on input "0.01" at bounding box center [213, 199] width 31 height 12
type input "2800"
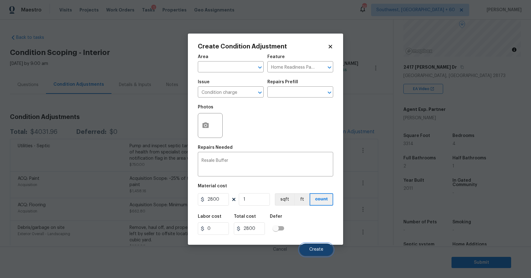
click at [318, 250] on span "Create" at bounding box center [316, 249] width 14 height 5
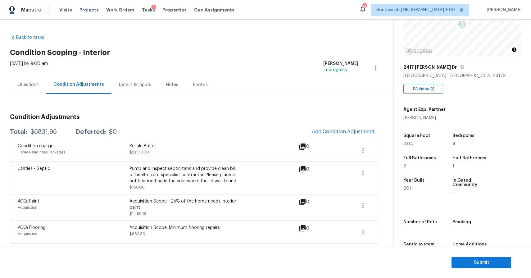
click at [40, 80] on div "Questions" at bounding box center [28, 84] width 36 height 18
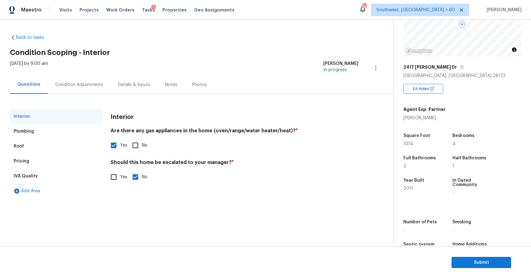
click at [124, 177] on span "Yes" at bounding box center [123, 177] width 7 height 7
click at [120, 177] on input "Yes" at bounding box center [113, 176] width 13 height 13
checkbox input "true"
checkbox input "false"
click at [131, 195] on input "text" at bounding box center [234, 192] width 248 height 15
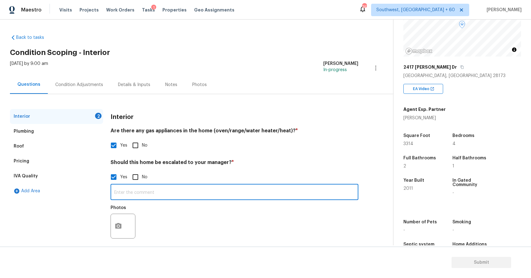
paste input "HPM Scope Adjustment is negative; please remove $XXX from scope"
click at [230, 193] on input "HPM Scope Adjustment is negative; please remove $XXX from scope" at bounding box center [234, 192] width 248 height 15
type input "HPM Scope Adjustment is negative; please remove $2632 from scope"
click at [177, 162] on h4 "Should this home be escalated to your manager? *" at bounding box center [234, 163] width 248 height 9
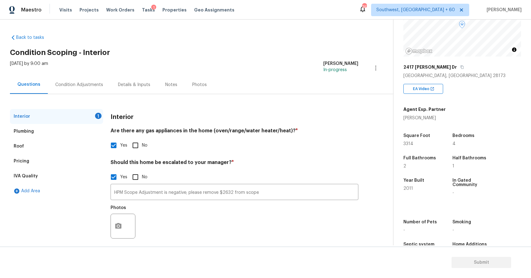
click at [177, 162] on h4 "Should this home be escalated to your manager? *" at bounding box center [234, 163] width 248 height 9
click at [120, 219] on button "button" at bounding box center [118, 226] width 15 height 24
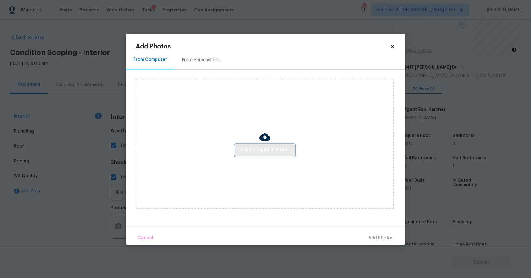
click at [246, 151] on span "Click to Upload Photos" at bounding box center [265, 150] width 50 height 8
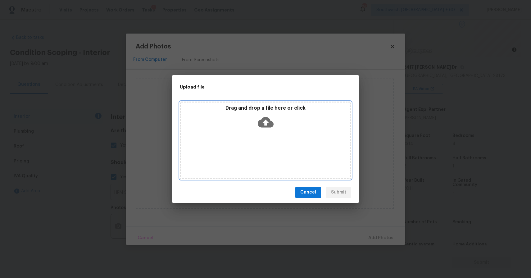
click at [250, 138] on div "Drag and drop a file here or click" at bounding box center [265, 140] width 171 height 78
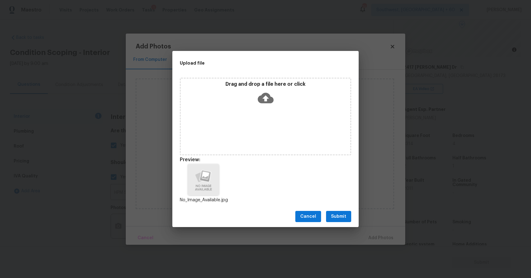
click at [355, 220] on div "Cancel Submit" at bounding box center [265, 216] width 186 height 21
click at [346, 217] on span "Submit" at bounding box center [338, 217] width 15 height 8
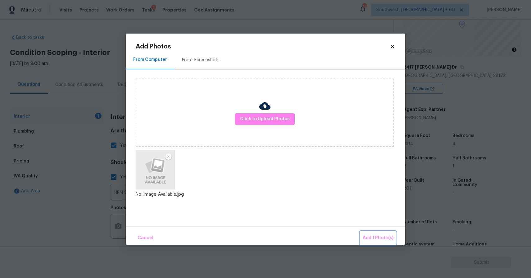
click at [380, 238] on span "Add 1 Photo(s)" at bounding box center [377, 238] width 31 height 8
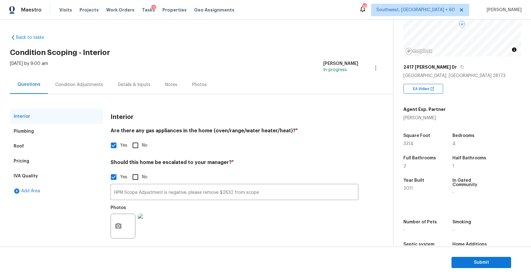
click at [88, 91] on div "Condition Adjustments" at bounding box center [79, 84] width 63 height 18
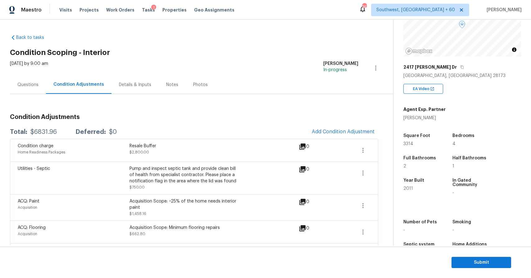
click at [31, 137] on div "Total: $6831.96 Deferred: $0 Add Condition Adjustment" at bounding box center [194, 132] width 368 height 14
click at [42, 131] on div "$6831.96" at bounding box center [43, 132] width 26 height 6
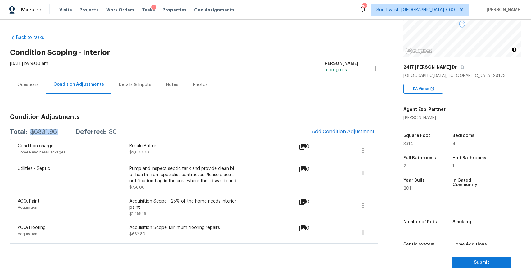
copy div "$6831.96"
click at [29, 83] on div "Questions" at bounding box center [27, 85] width 21 height 6
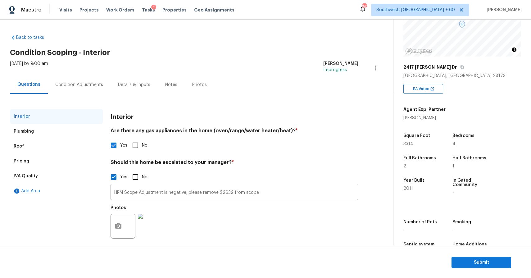
click at [67, 79] on div "Condition Adjustments" at bounding box center [79, 84] width 63 height 18
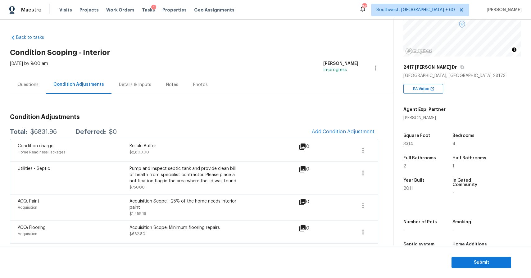
click at [23, 85] on div "Questions" at bounding box center [27, 85] width 21 height 6
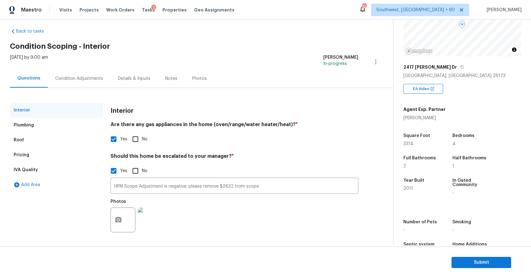
scroll to position [83, 0]
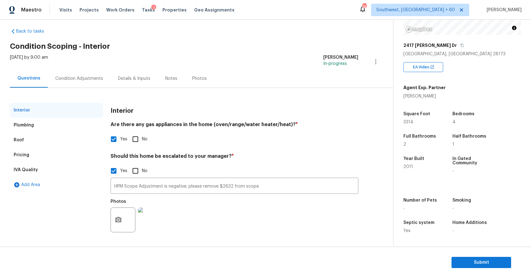
click at [66, 77] on div "Condition Adjustments" at bounding box center [79, 78] width 48 height 6
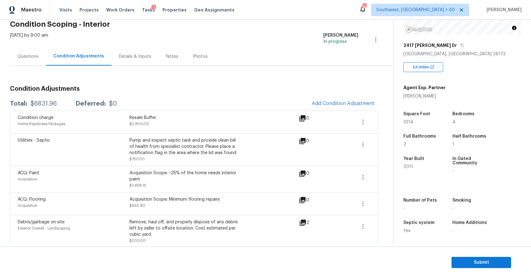
scroll to position [73, 0]
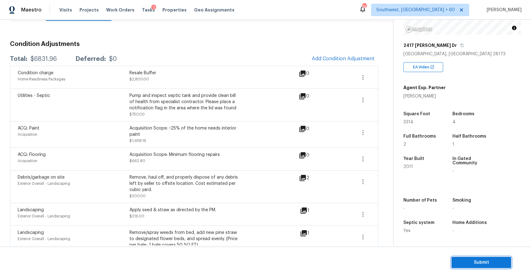
click at [497, 262] on span "Submit" at bounding box center [481, 263] width 50 height 8
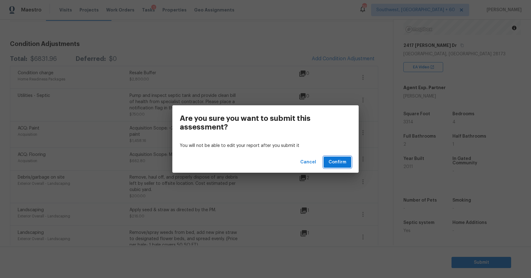
click at [348, 166] on button "Confirm" at bounding box center [337, 161] width 28 height 11
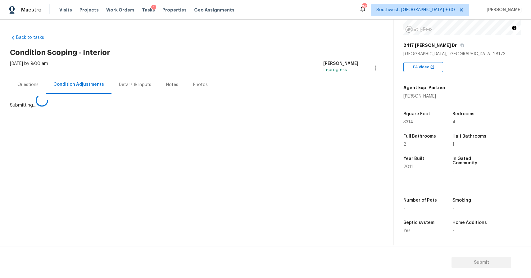
scroll to position [0, 0]
